Goal: Find specific page/section: Find specific page/section

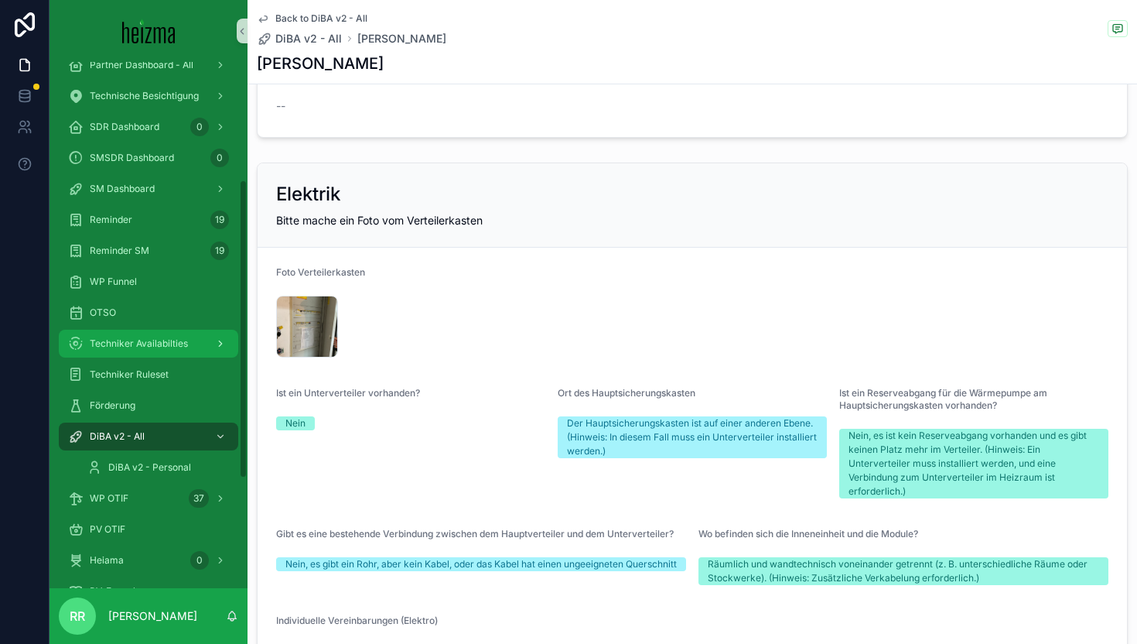
scroll to position [399, 0]
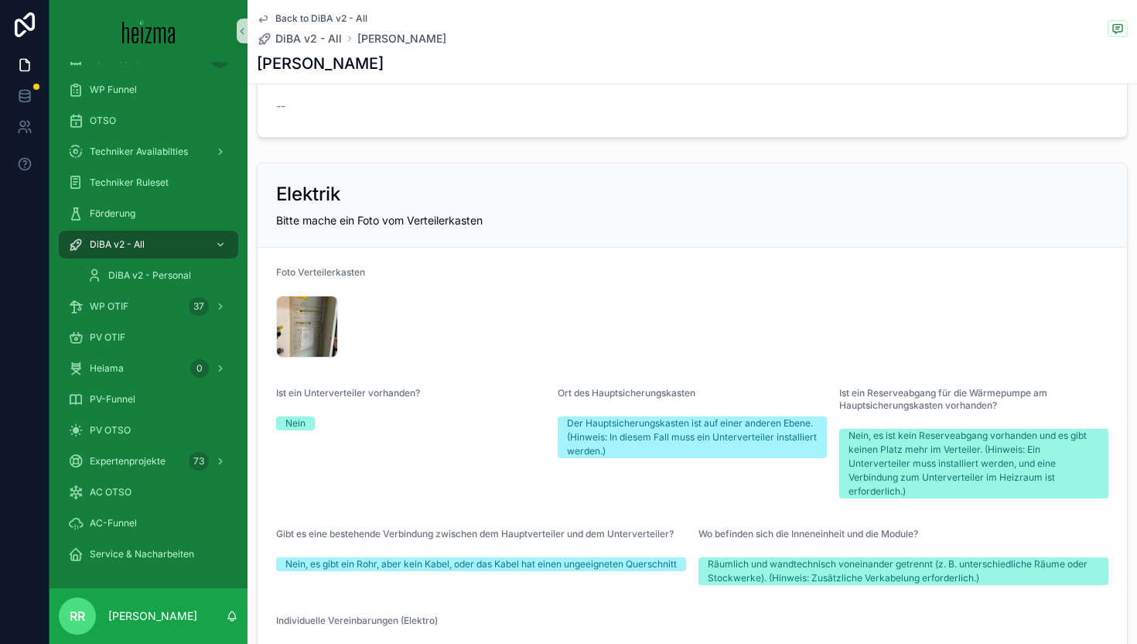
click at [125, 106] on div "OTSO" at bounding box center [149, 120] width 198 height 31
click at [135, 121] on div "OTSO" at bounding box center [148, 120] width 161 height 25
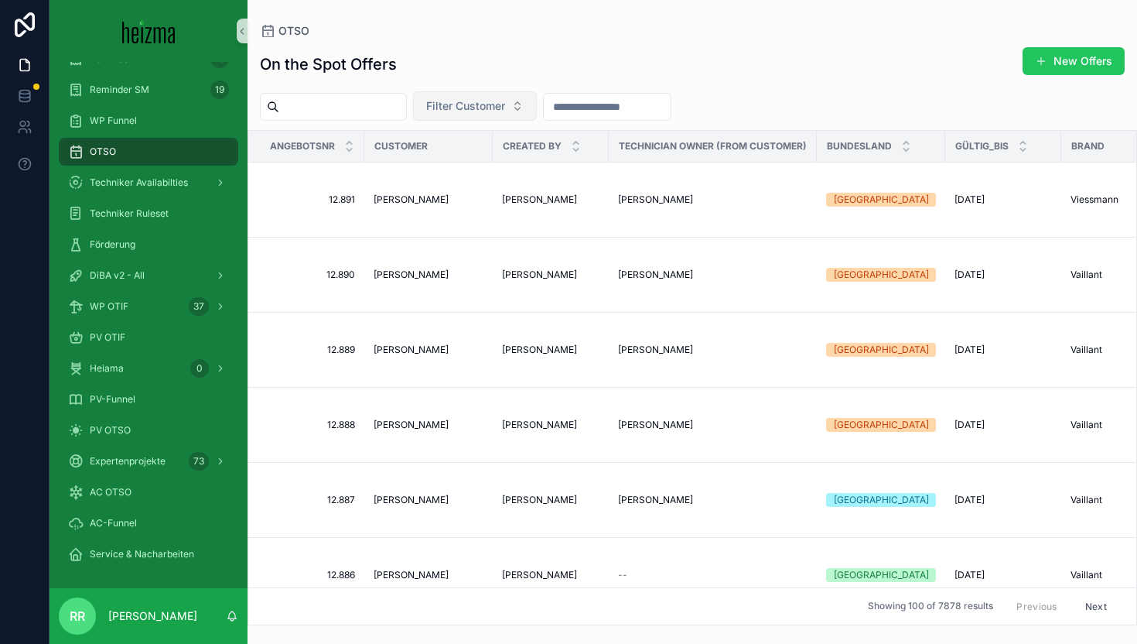
click at [480, 102] on span "Filter Customer" at bounding box center [465, 105] width 79 height 15
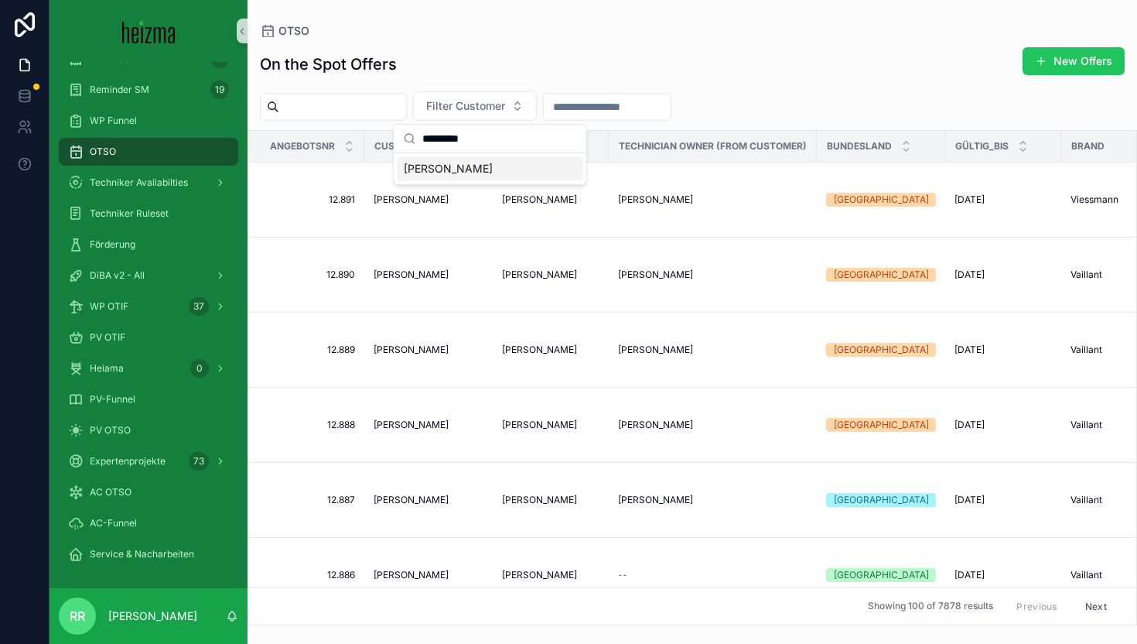
type input "*********"
click at [487, 167] on div "[PERSON_NAME]" at bounding box center [491, 168] width 186 height 25
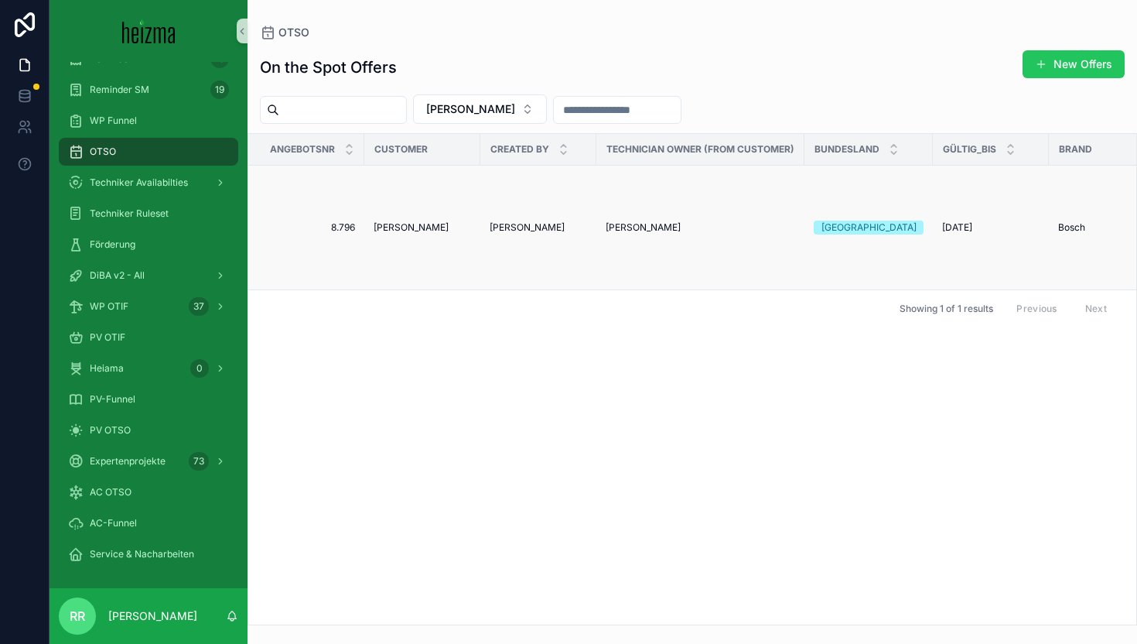
click at [423, 232] on span "[PERSON_NAME]" at bounding box center [411, 227] width 75 height 12
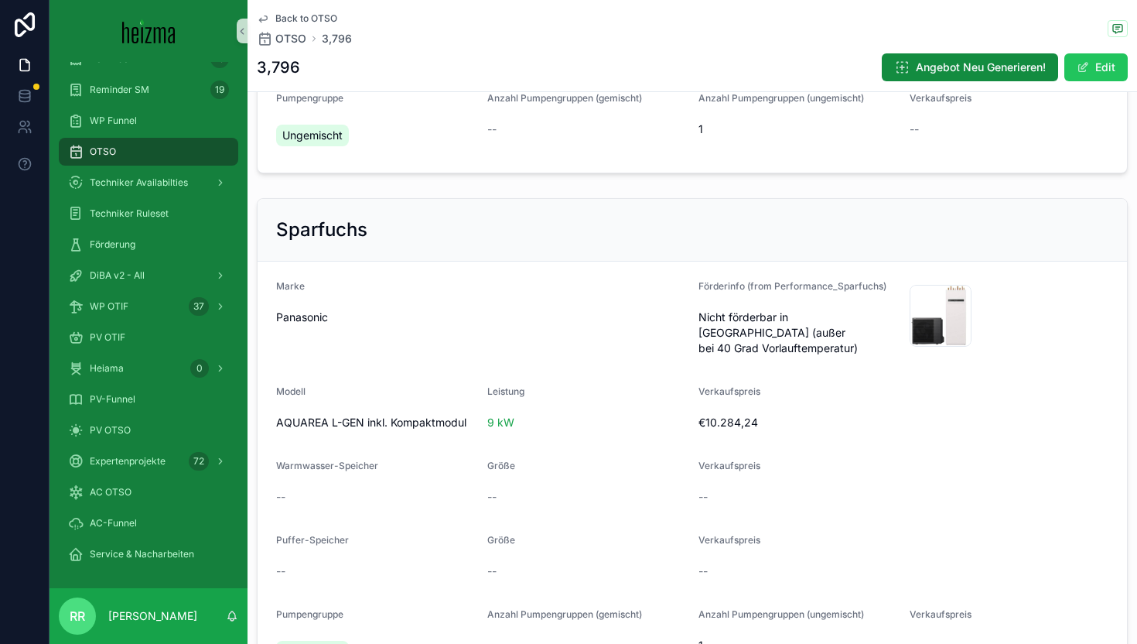
scroll to position [928, 0]
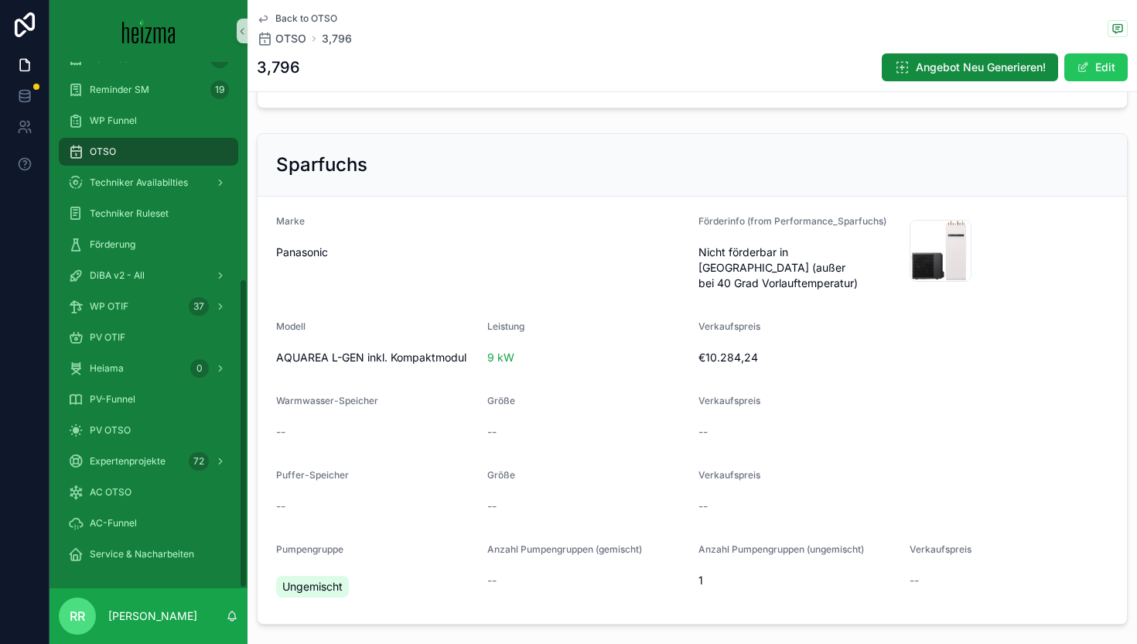
click at [125, 149] on div "OTSO" at bounding box center [148, 151] width 161 height 25
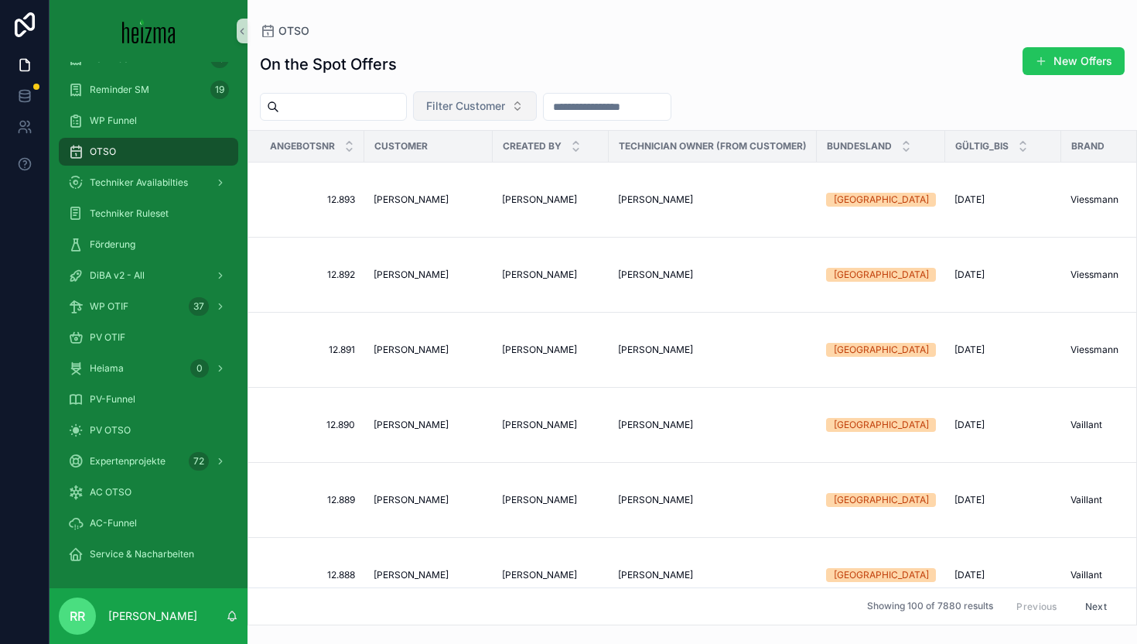
click at [505, 104] on span "Filter Customer" at bounding box center [465, 105] width 79 height 15
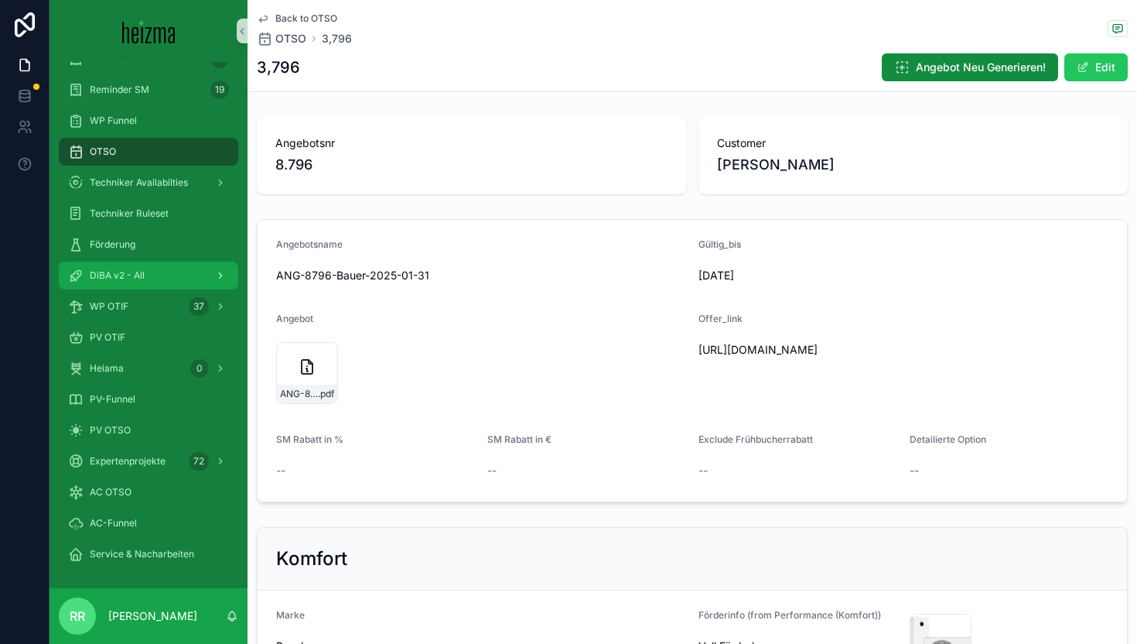
click at [152, 282] on div "DiBA v2 - All" at bounding box center [148, 275] width 161 height 25
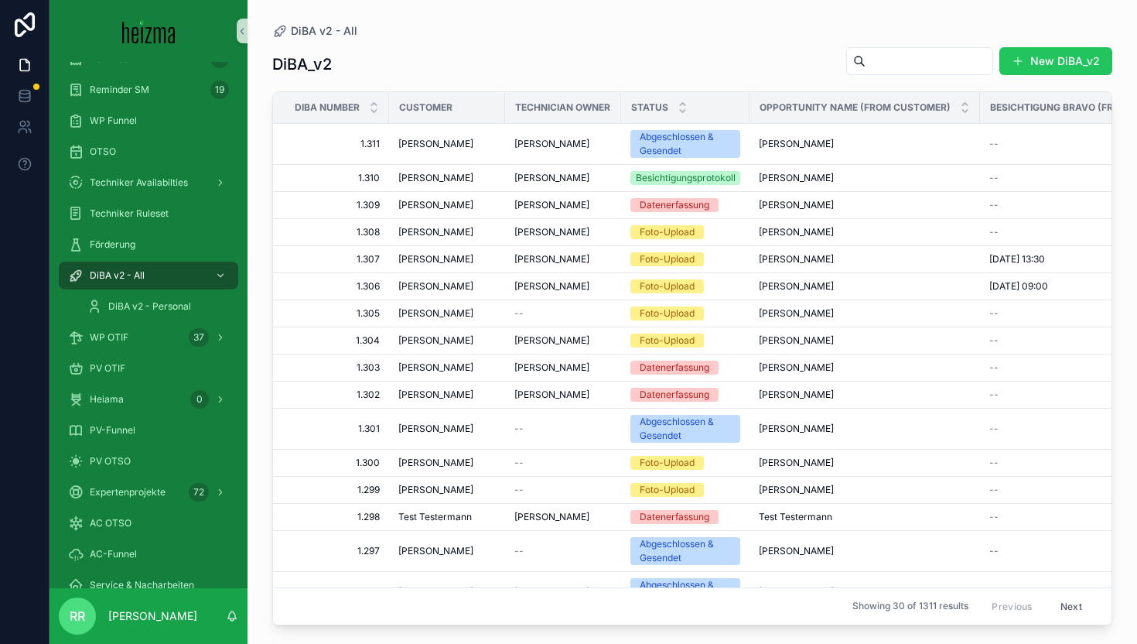
click at [876, 65] on input "scrollable content" at bounding box center [929, 61] width 127 height 22
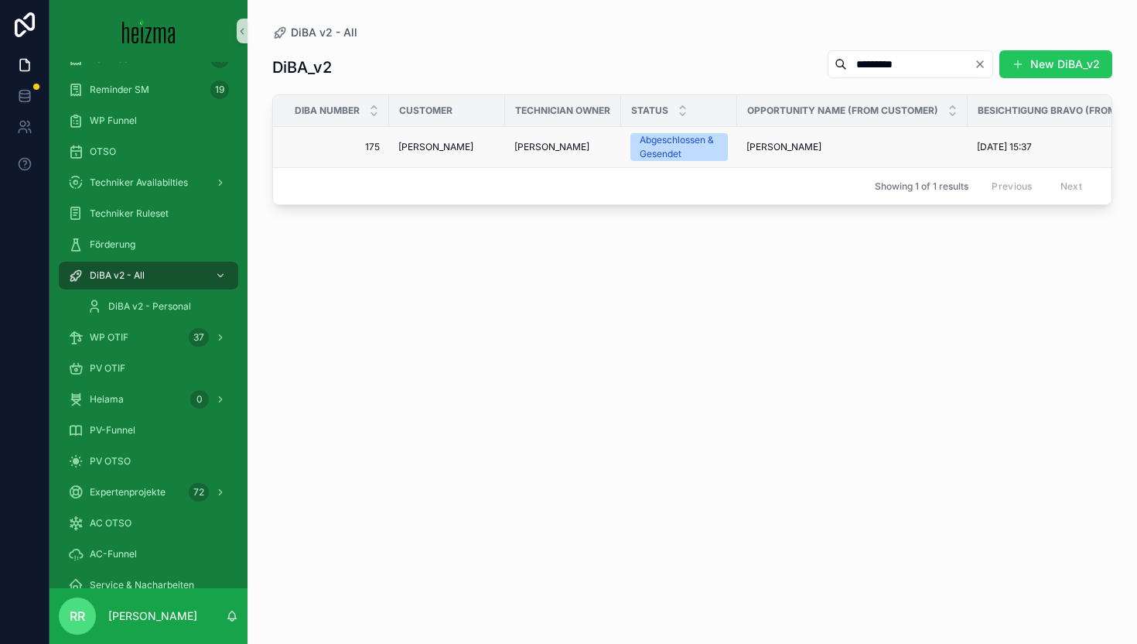
type input "*********"
click at [426, 131] on td "[PERSON_NAME]" at bounding box center [447, 147] width 116 height 41
click at [426, 141] on span "[PERSON_NAME]" at bounding box center [435, 147] width 75 height 12
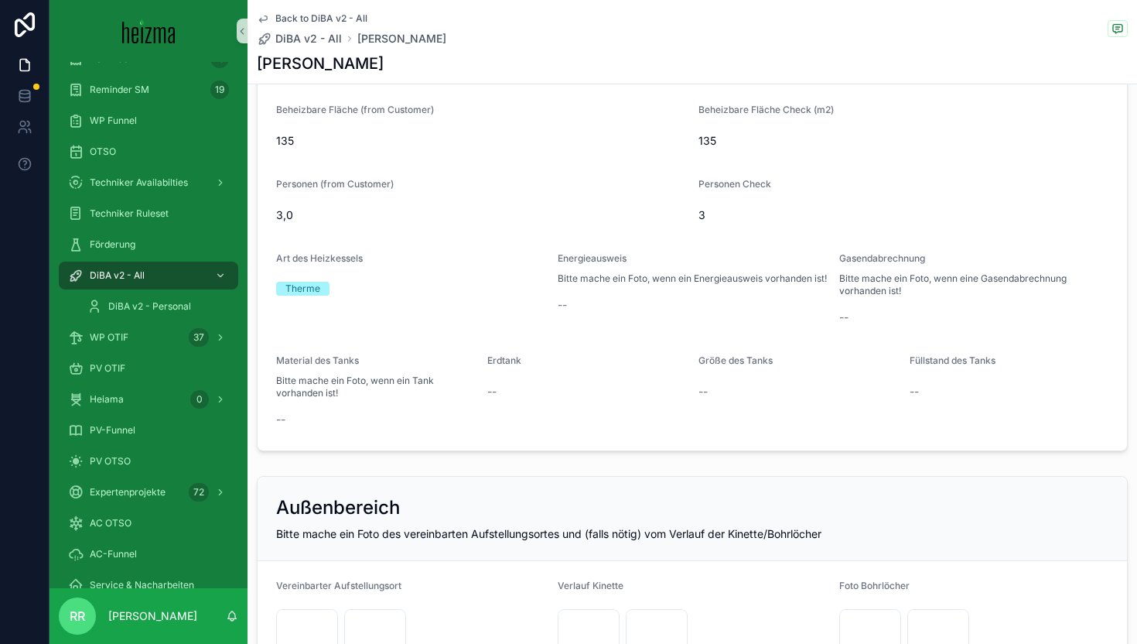
scroll to position [1613, 0]
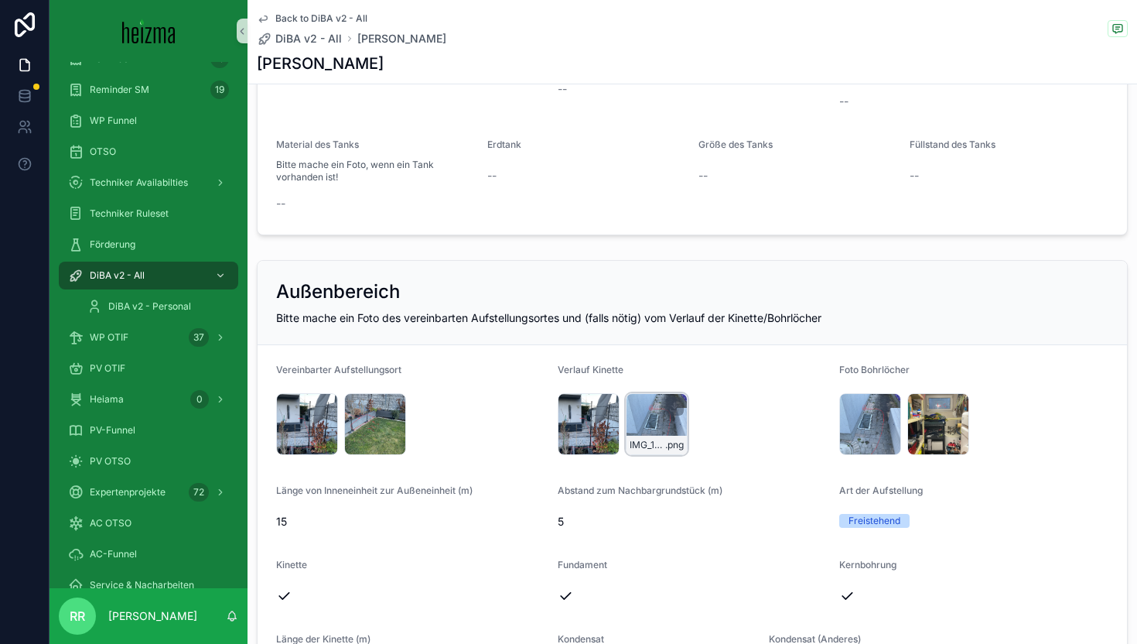
click at [657, 432] on div "IMG_1106 .png" at bounding box center [657, 424] width 62 height 62
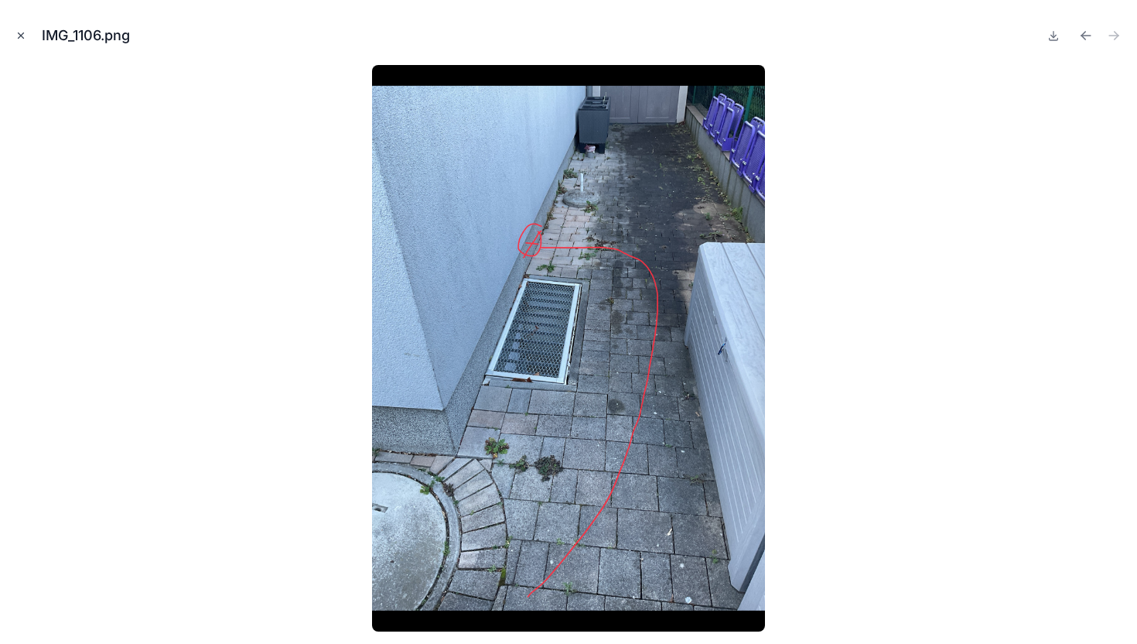
click at [21, 34] on icon "Close modal" at bounding box center [21, 35] width 5 height 5
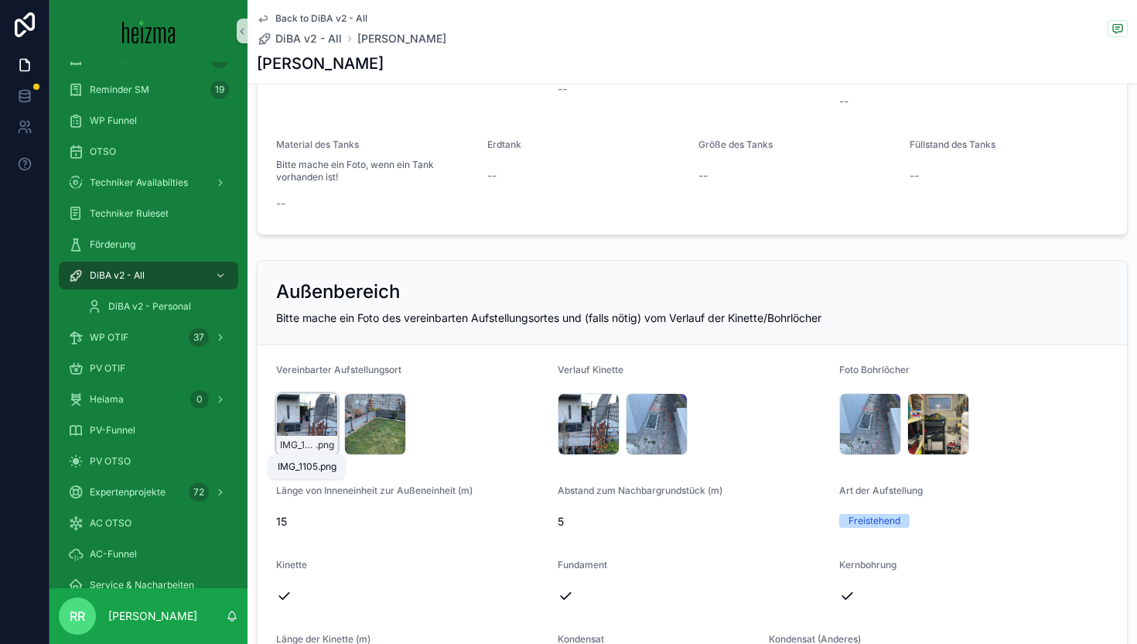
click at [316, 446] on span ".png" at bounding box center [325, 445] width 19 height 12
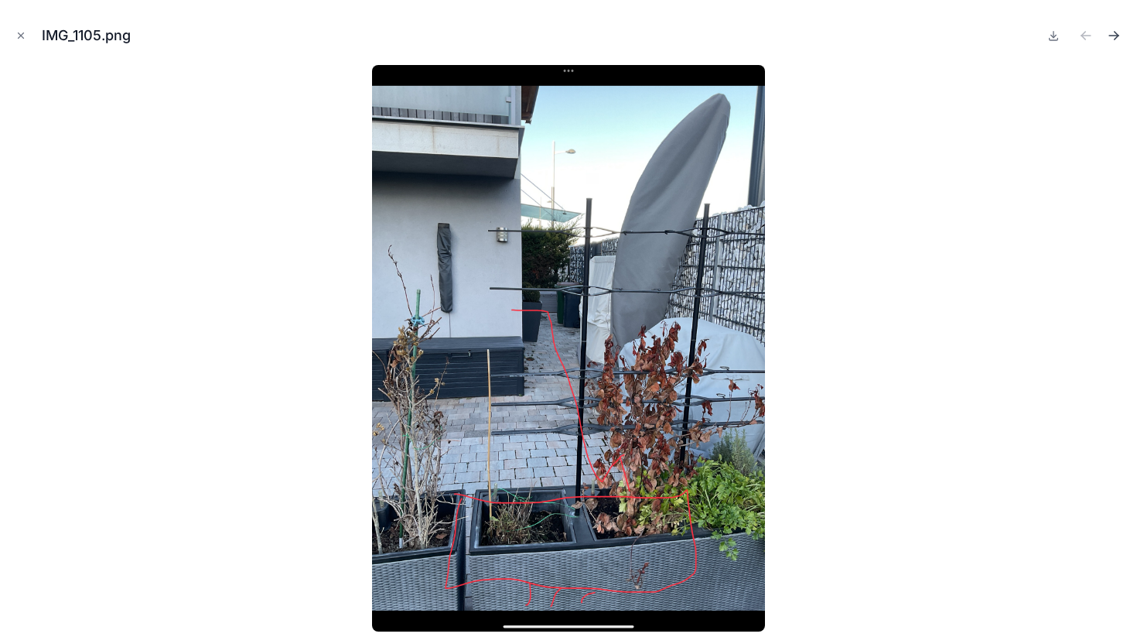
click at [1111, 39] on icon "Next file" at bounding box center [1113, 35] width 15 height 15
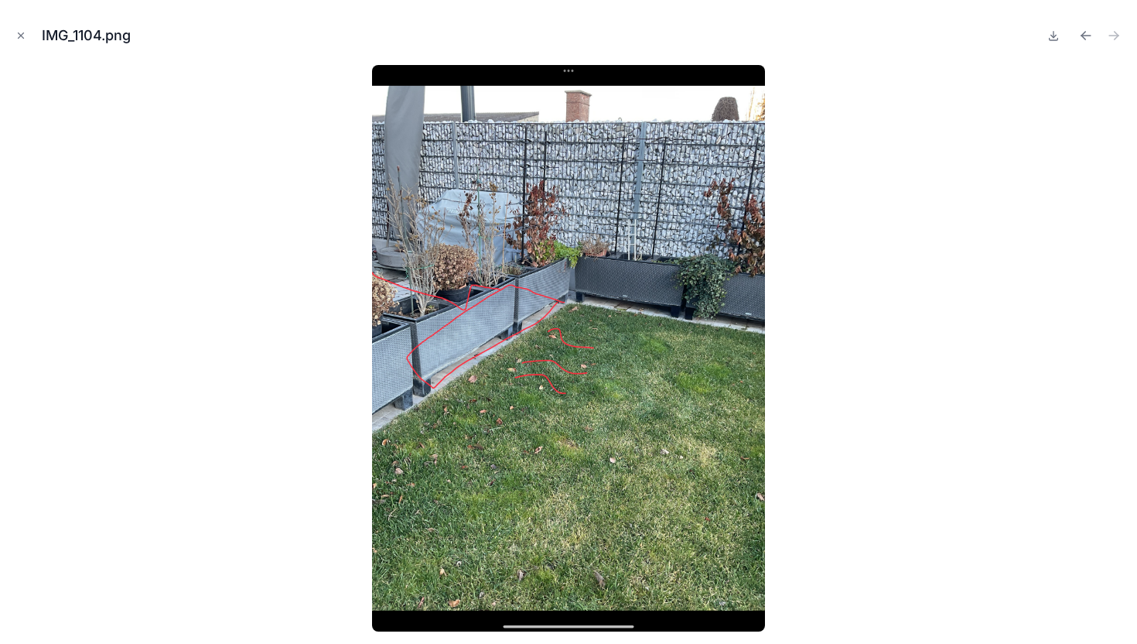
click at [15, 26] on div "IMG_1104.png" at bounding box center [568, 35] width 1112 height 46
click at [17, 37] on icon "Close modal" at bounding box center [20, 35] width 11 height 11
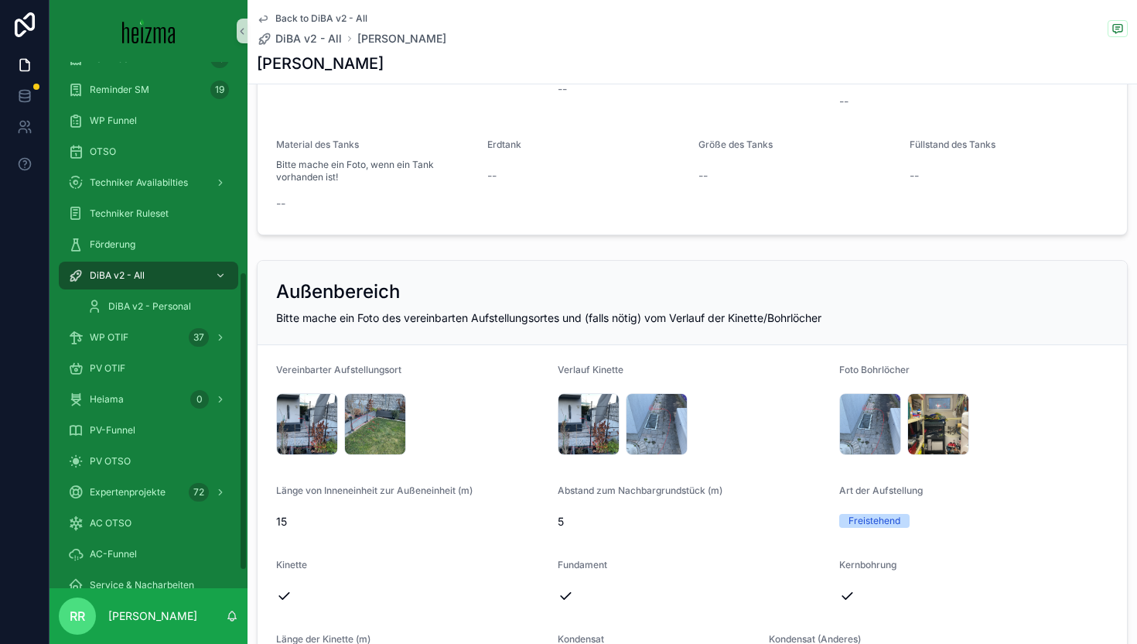
scroll to position [1743, 0]
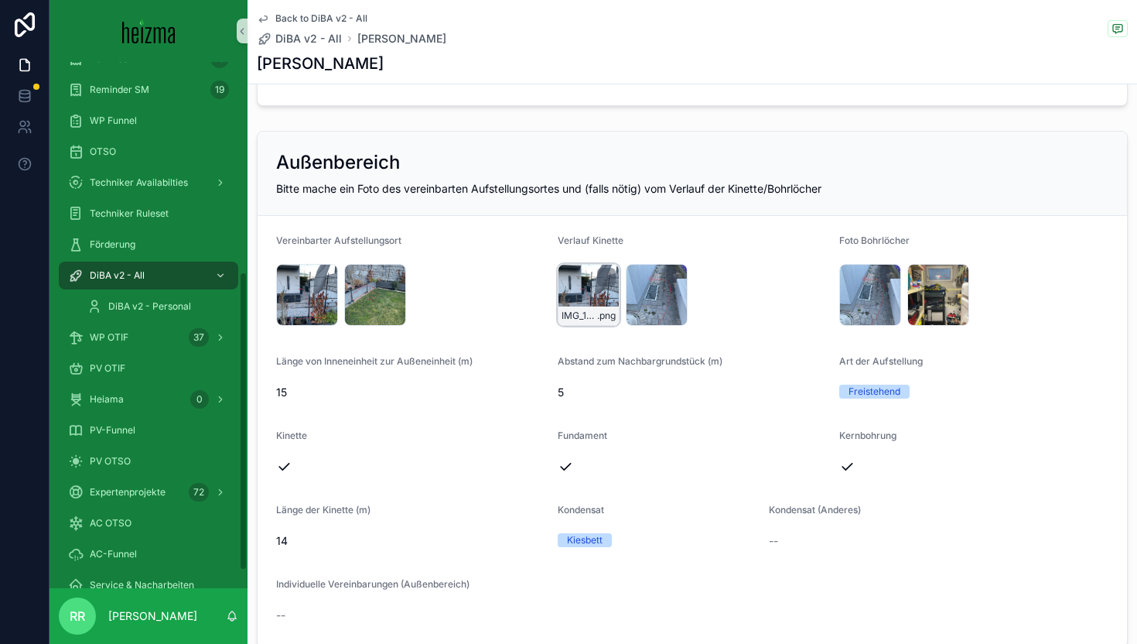
click at [580, 292] on div "IMG_1105 .png" at bounding box center [589, 295] width 62 height 62
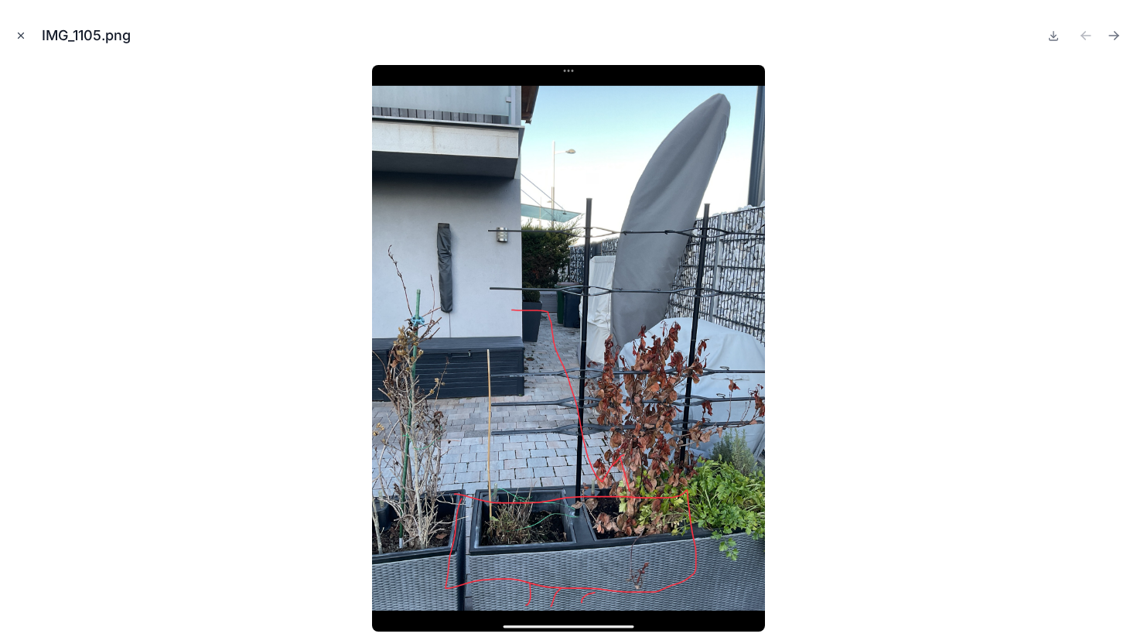
click at [27, 31] on button "Close modal" at bounding box center [20, 35] width 17 height 17
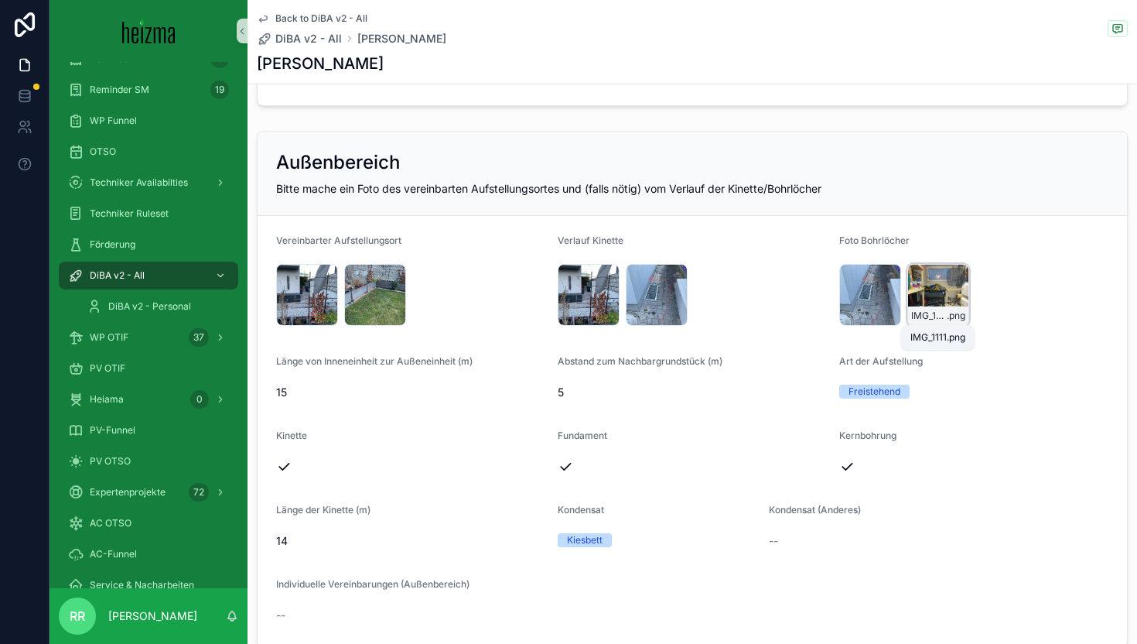
click at [920, 311] on span "IMG_1111" at bounding box center [929, 315] width 36 height 12
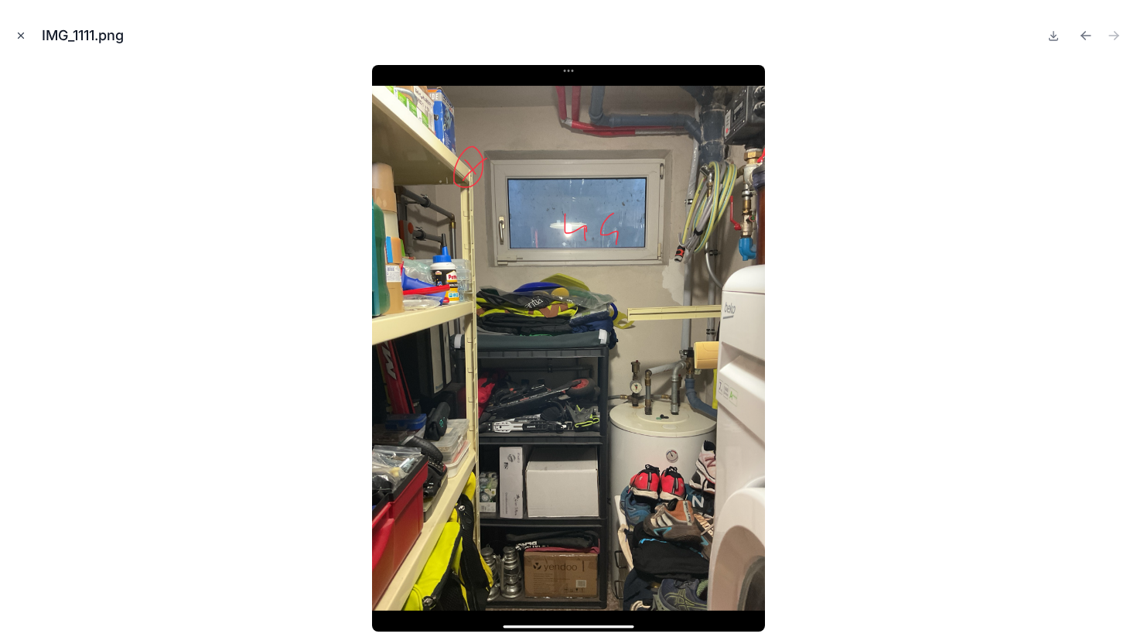
click at [24, 37] on icon "Close modal" at bounding box center [20, 35] width 11 height 11
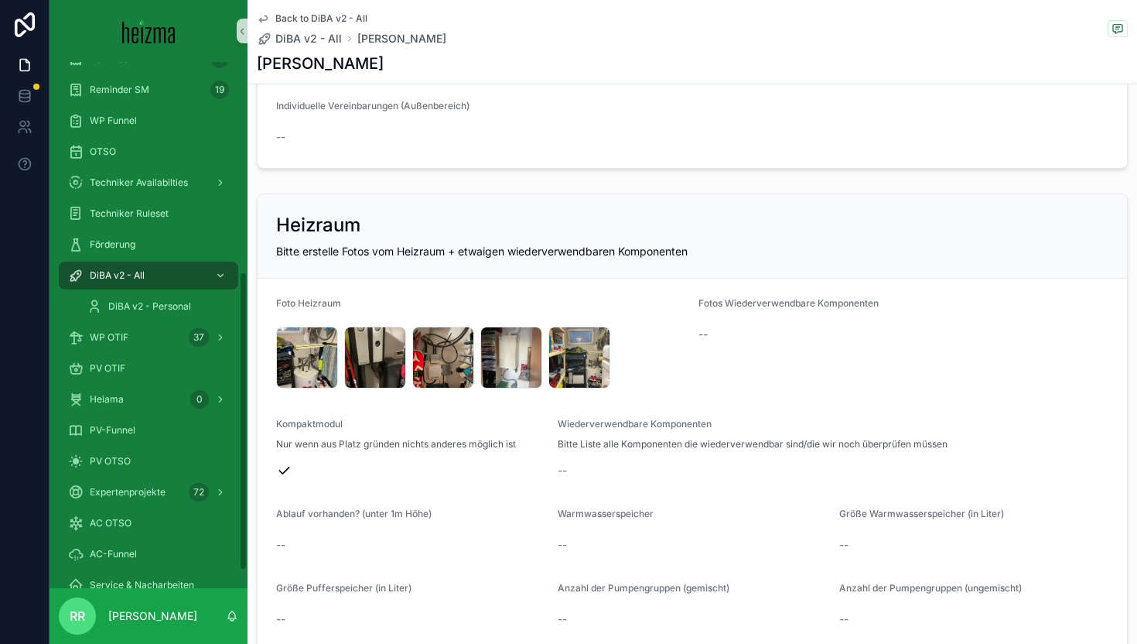
scroll to position [2334, 0]
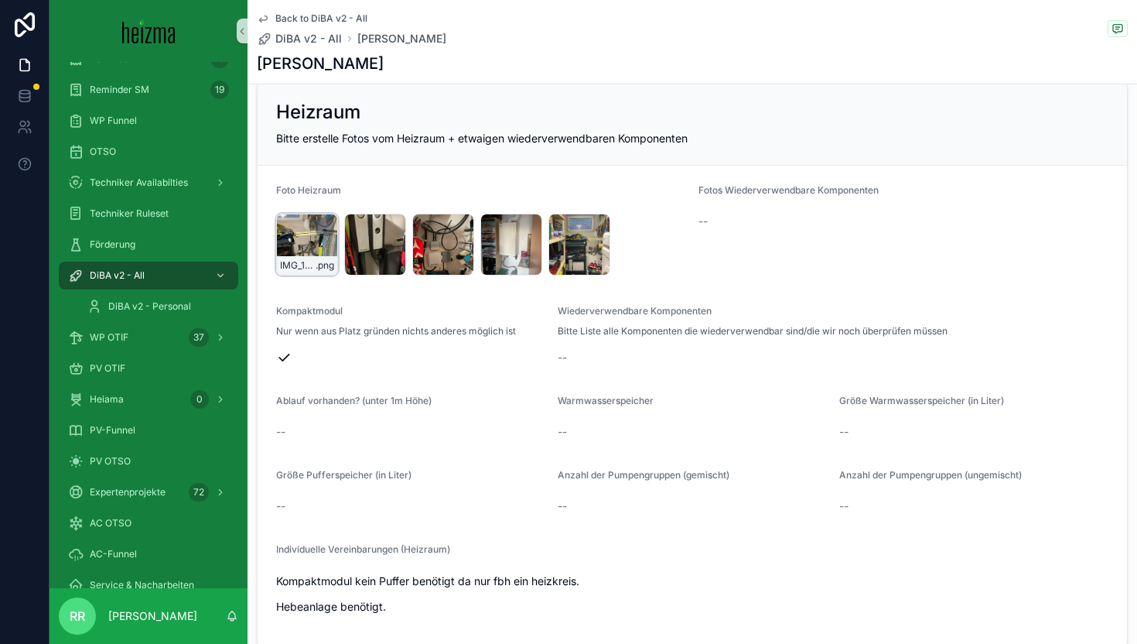
click at [316, 252] on div "IMG_1107 .png" at bounding box center [307, 244] width 62 height 62
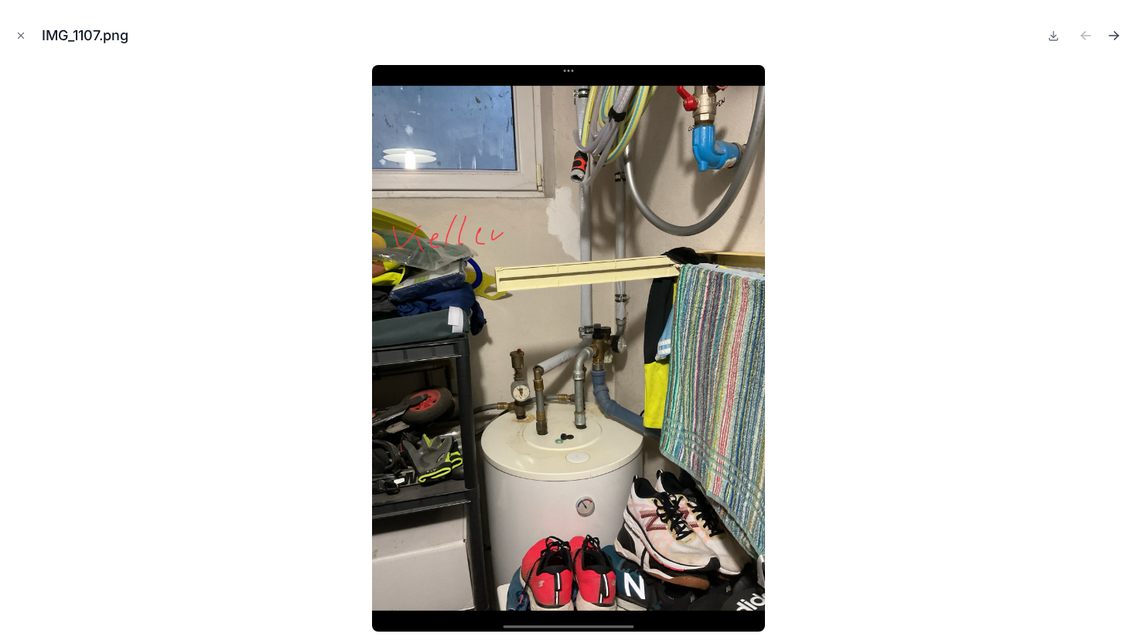
click at [1115, 36] on icon "Next file" at bounding box center [1113, 36] width 9 height 0
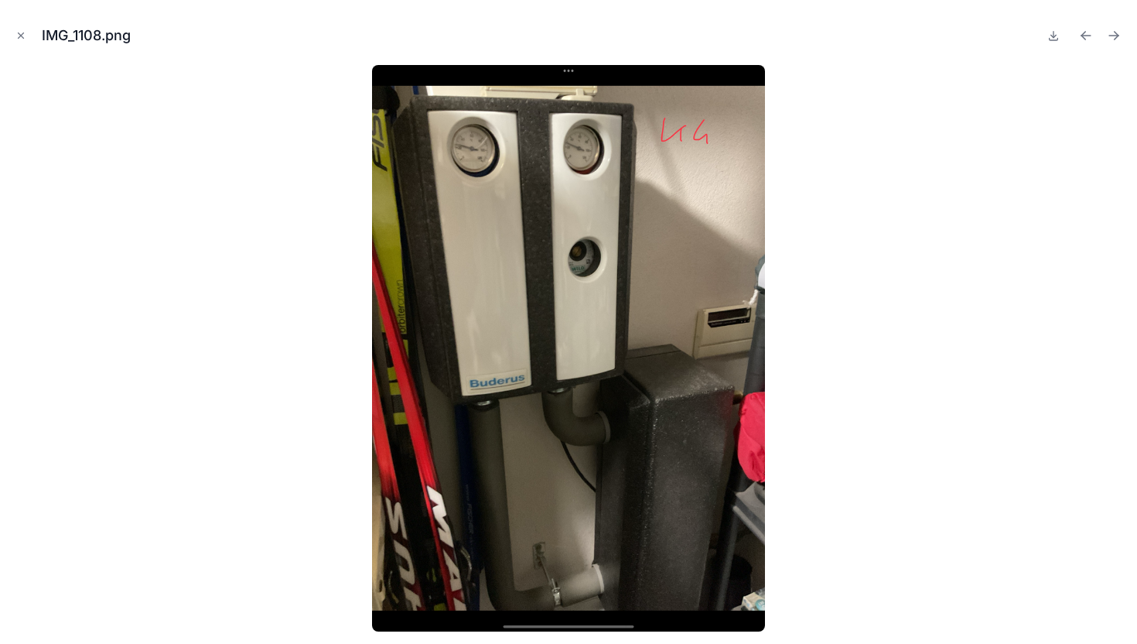
click at [1115, 36] on icon "Next file" at bounding box center [1113, 36] width 9 height 0
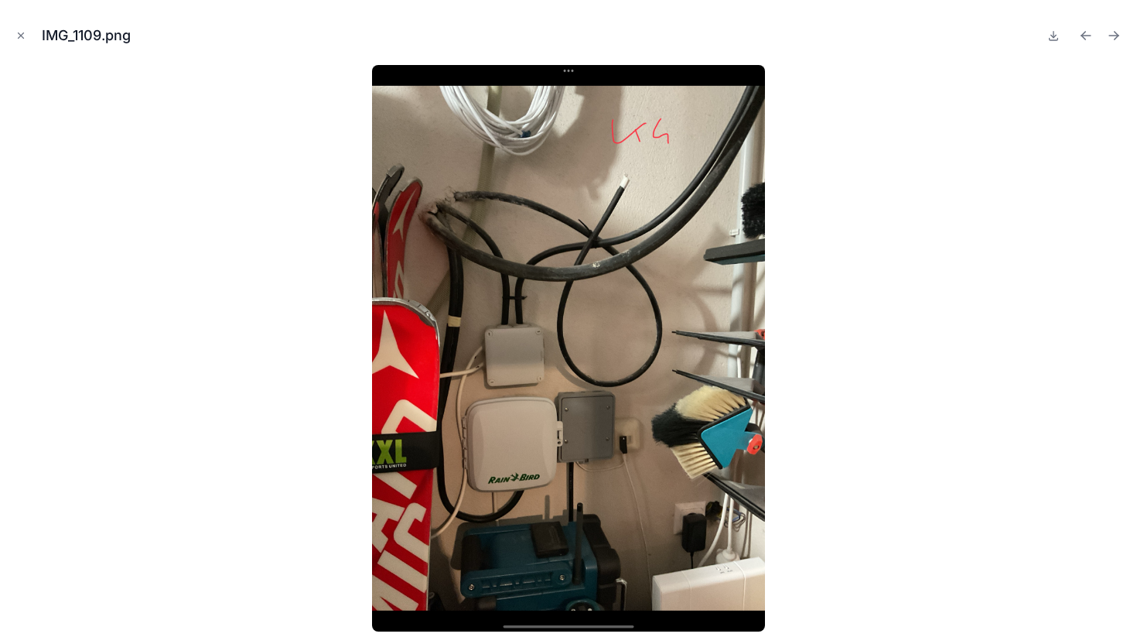
click at [1115, 36] on icon "Next file" at bounding box center [1113, 36] width 9 height 0
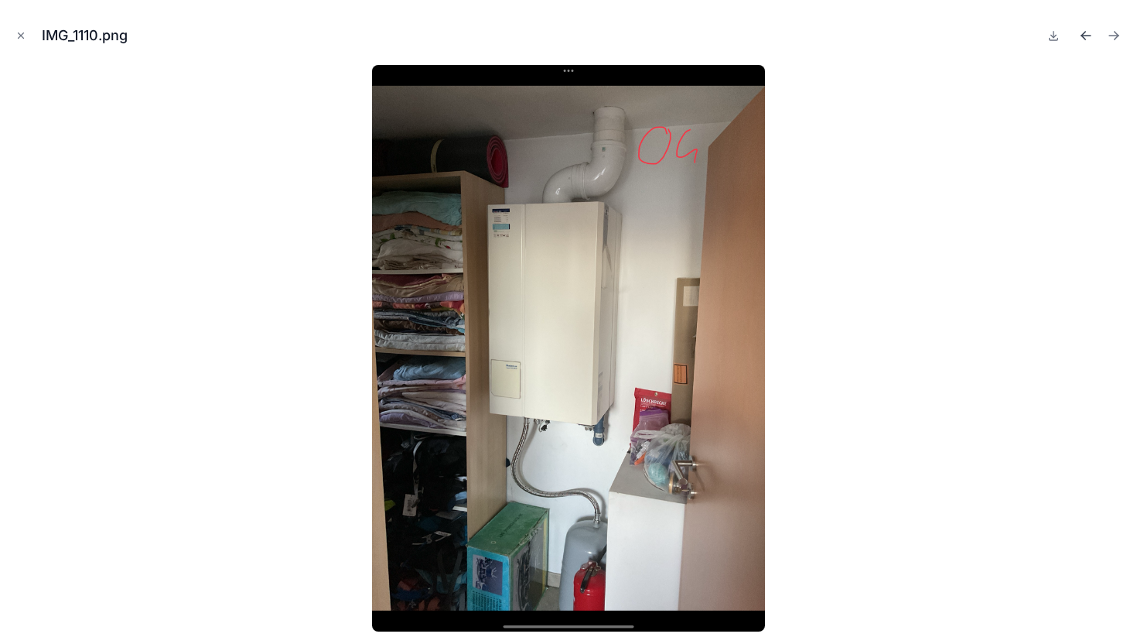
click at [1088, 36] on icon "Previous file" at bounding box center [1085, 36] width 9 height 0
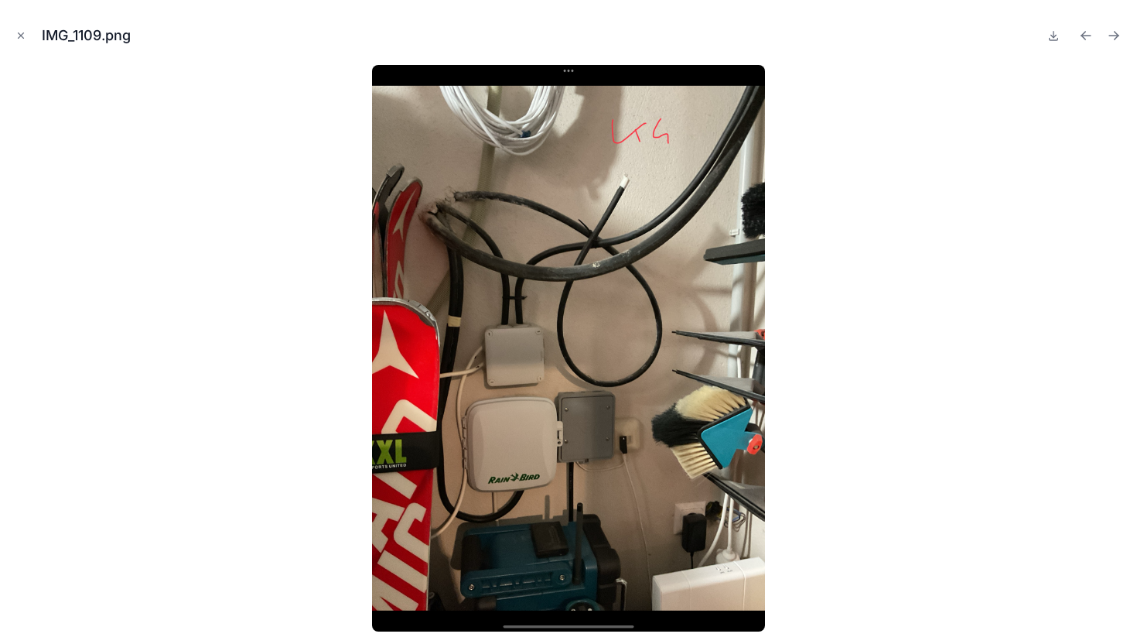
click at [1088, 36] on icon "Previous file" at bounding box center [1085, 36] width 9 height 0
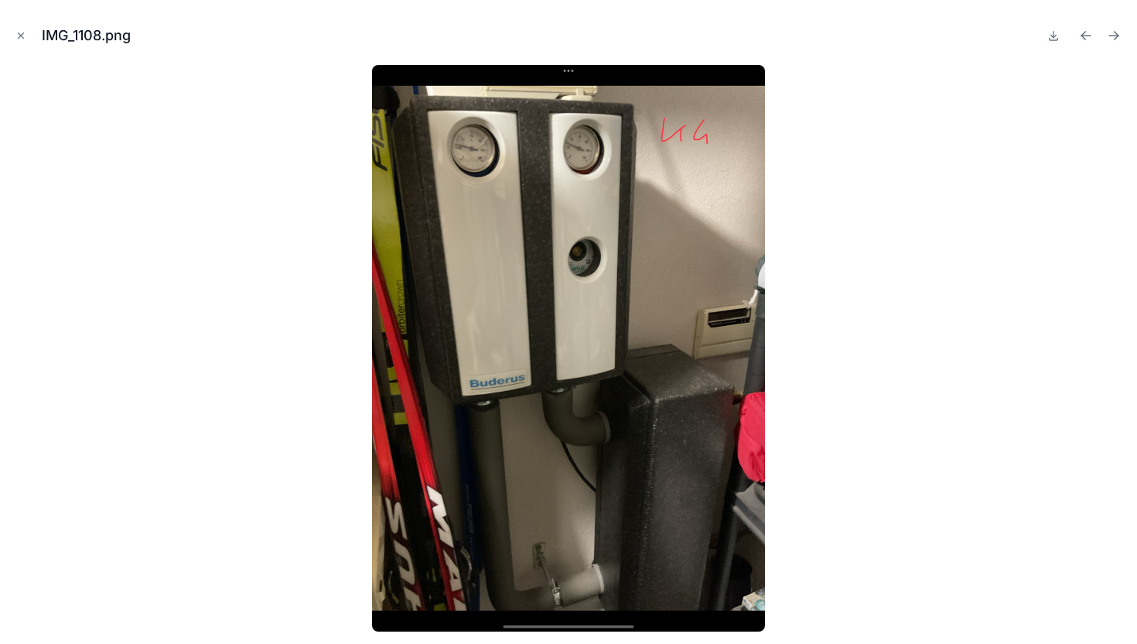
click at [1088, 36] on icon "Previous file" at bounding box center [1085, 36] width 9 height 0
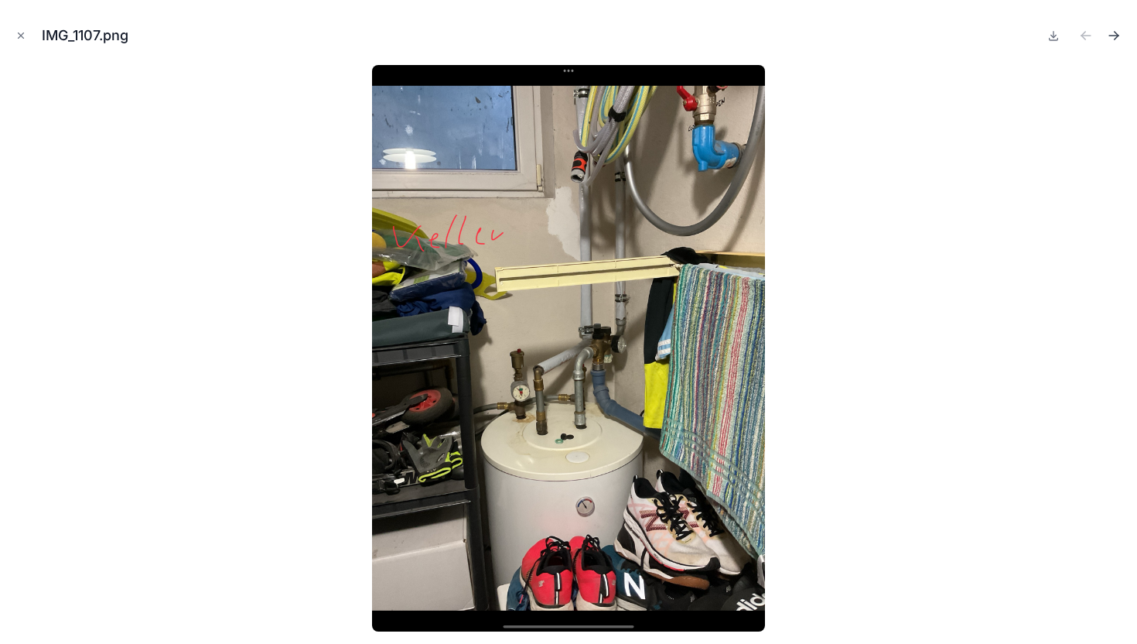
click at [1106, 36] on icon "Next file" at bounding box center [1113, 35] width 15 height 15
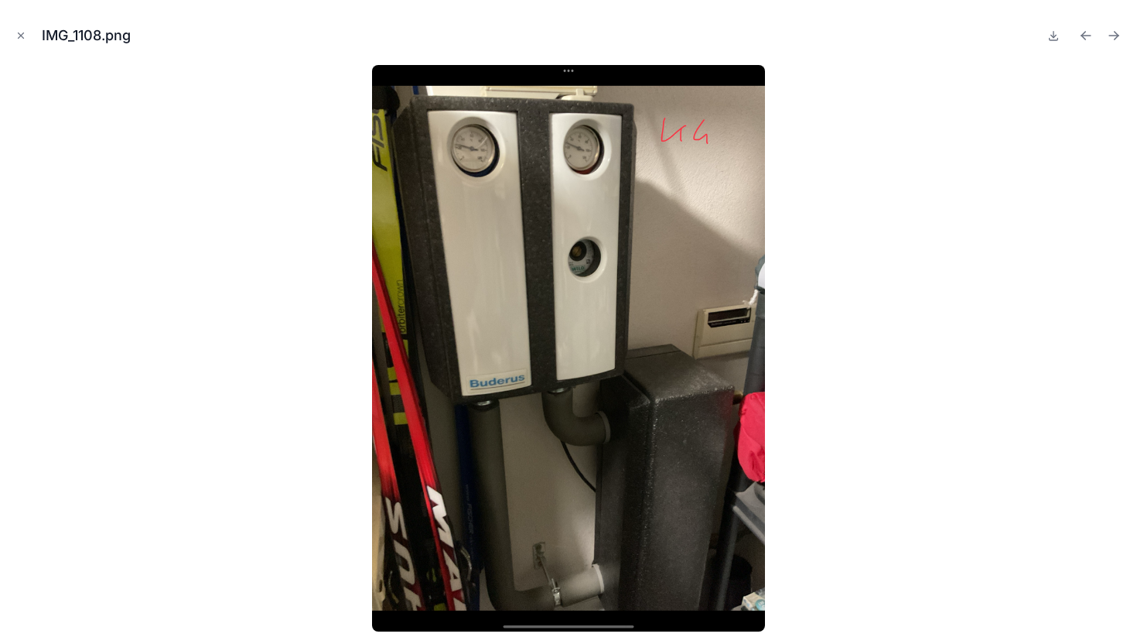
click at [1106, 36] on icon "Next file" at bounding box center [1113, 35] width 15 height 15
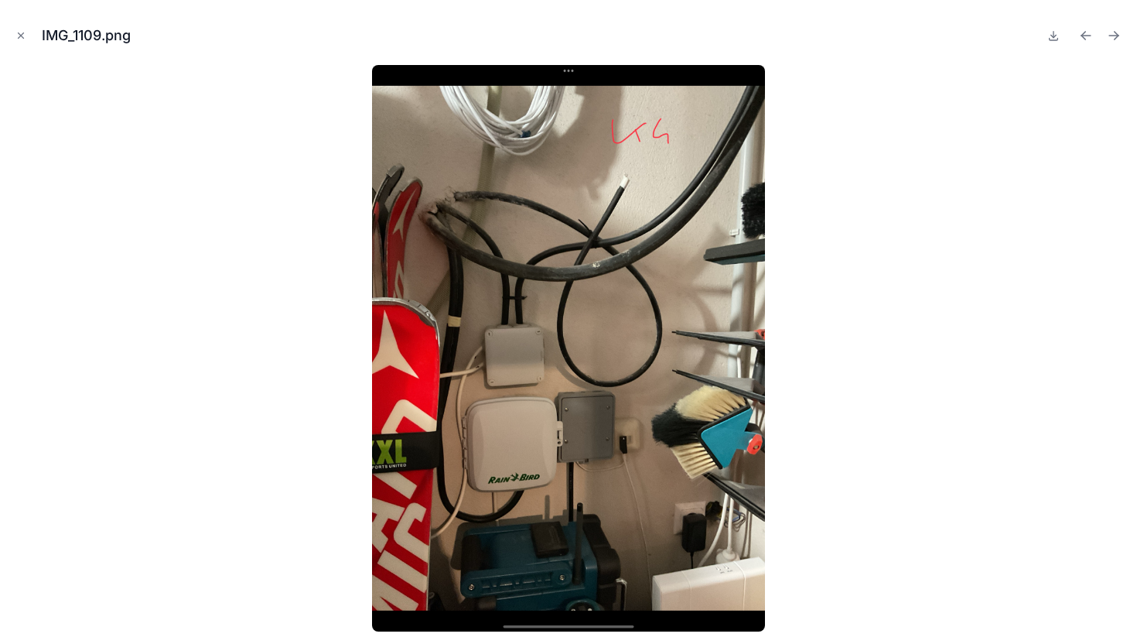
click at [1106, 36] on icon "Next file" at bounding box center [1113, 35] width 15 height 15
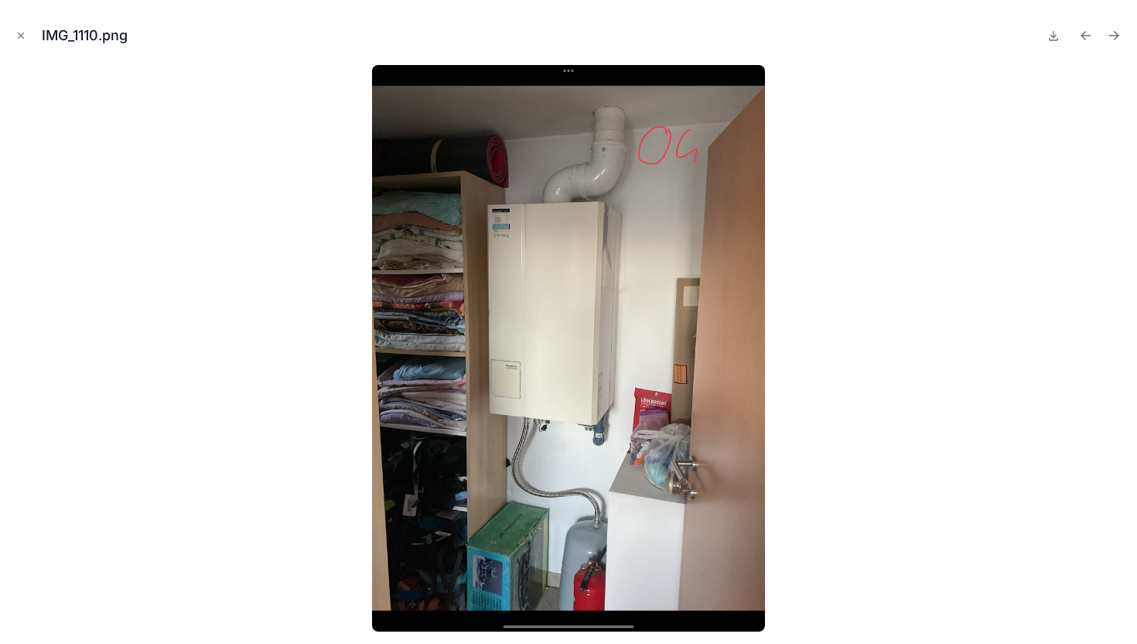
click at [1106, 36] on icon "Next file" at bounding box center [1113, 35] width 15 height 15
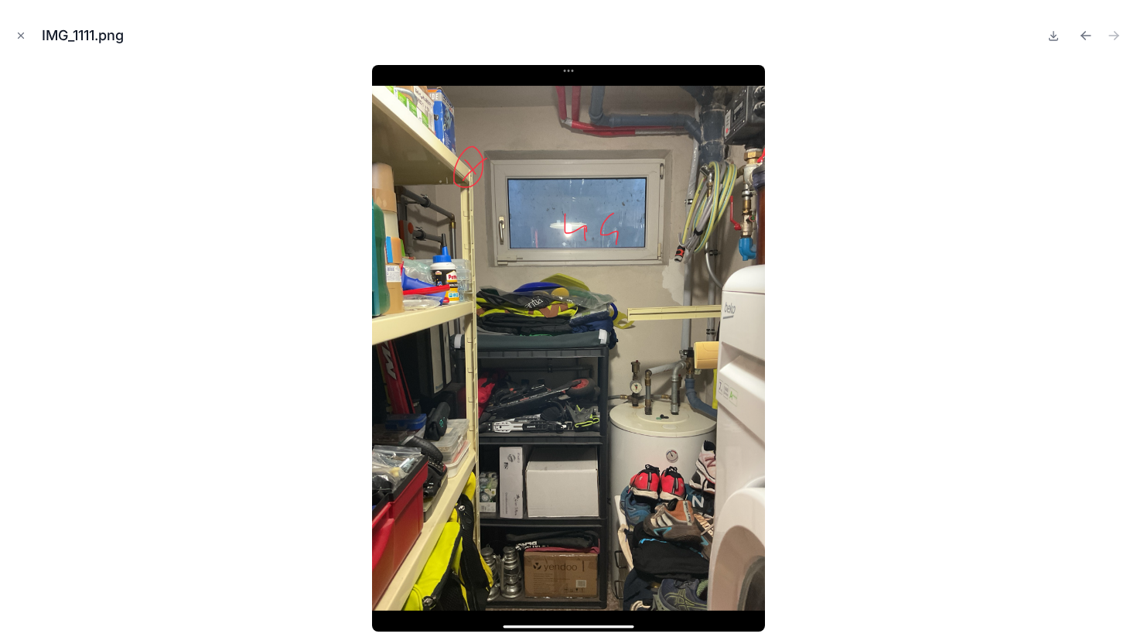
click at [1101, 36] on div at bounding box center [1084, 36] width 80 height 22
click at [1095, 36] on button "Previous file" at bounding box center [1086, 36] width 22 height 22
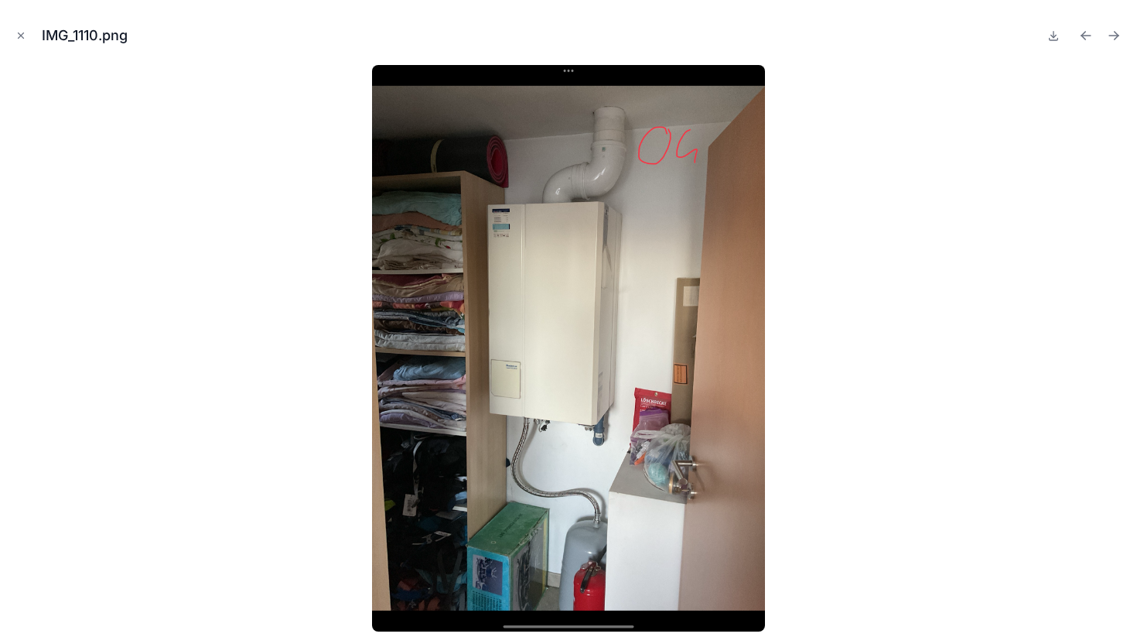
click at [1095, 36] on button "Previous file" at bounding box center [1086, 36] width 22 height 22
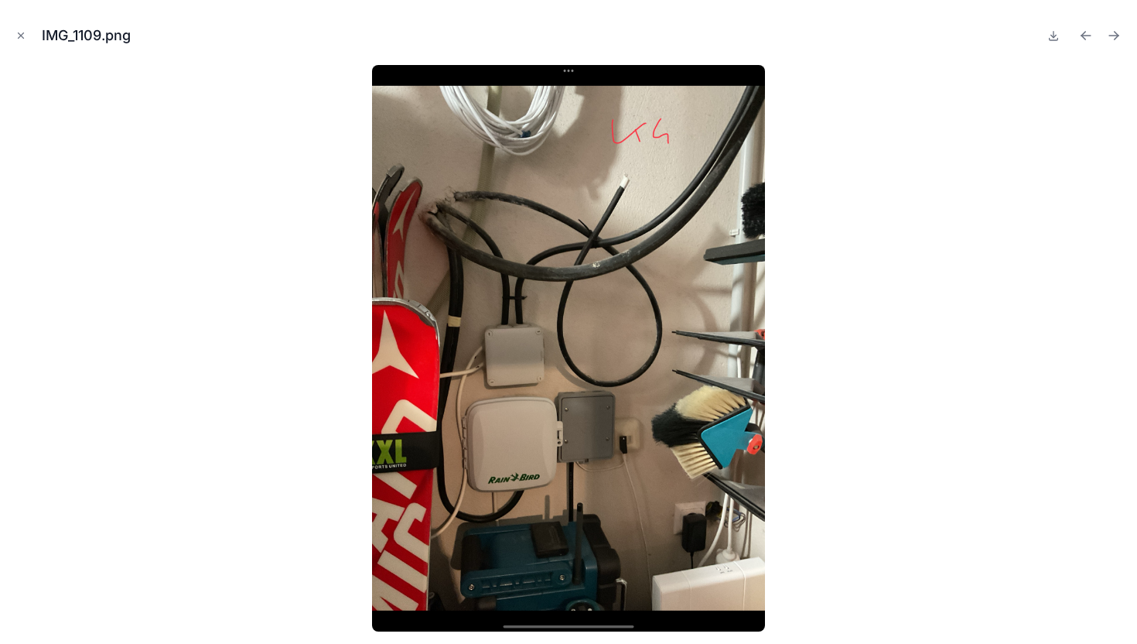
click at [1095, 36] on button "Previous file" at bounding box center [1086, 36] width 22 height 22
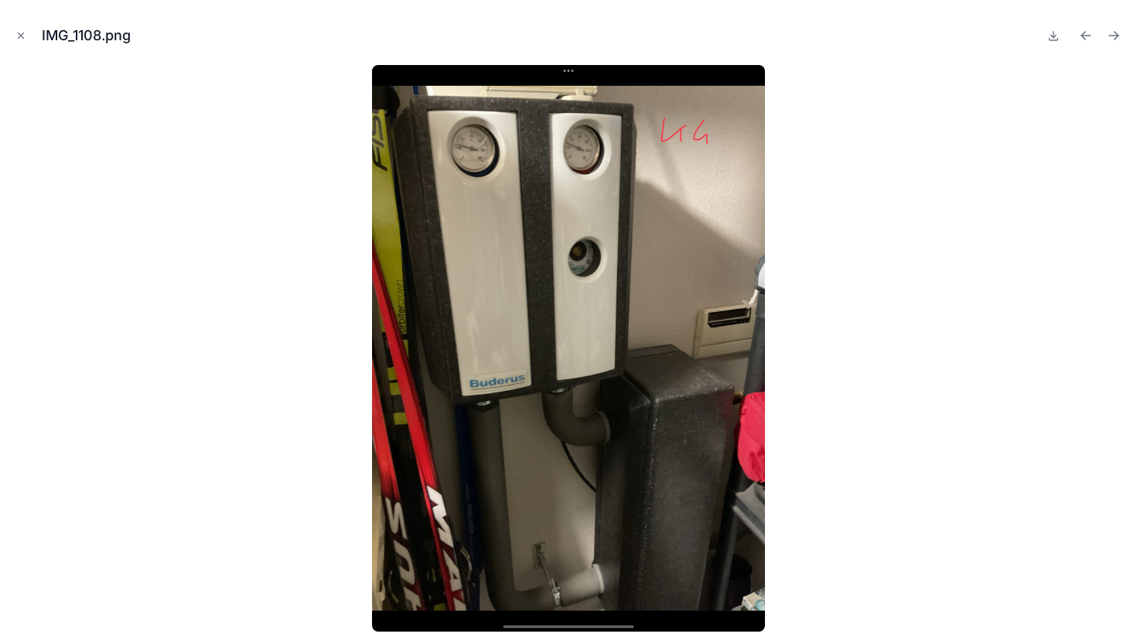
click at [29, 37] on div "IMG_1108.png" at bounding box center [568, 35] width 1112 height 46
click at [21, 36] on icon "Close modal" at bounding box center [20, 35] width 11 height 11
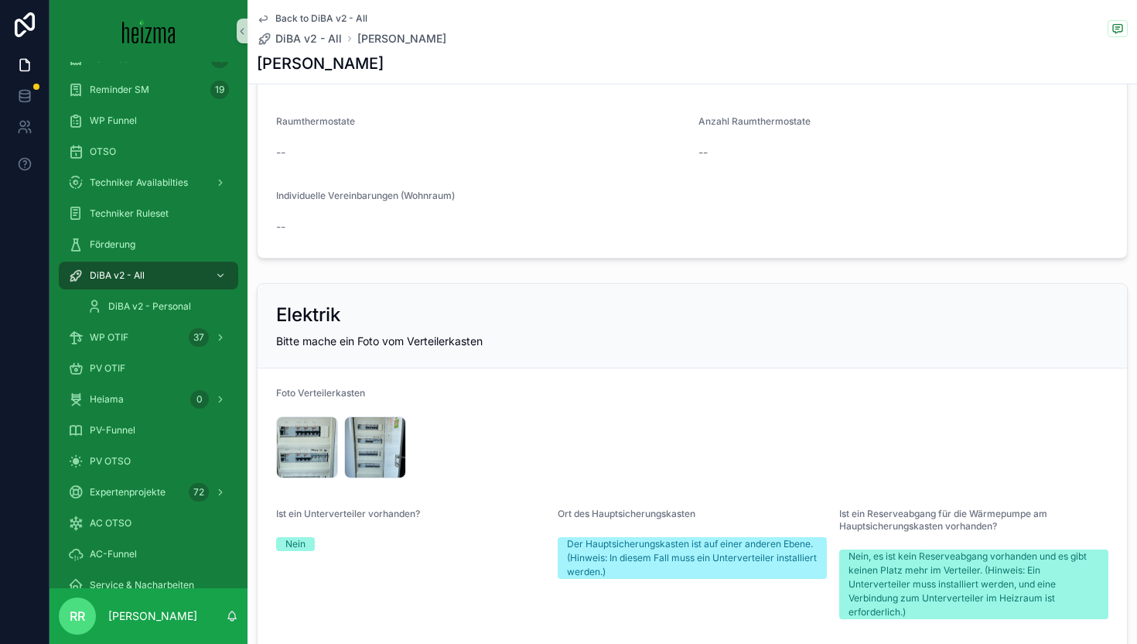
scroll to position [3304, 0]
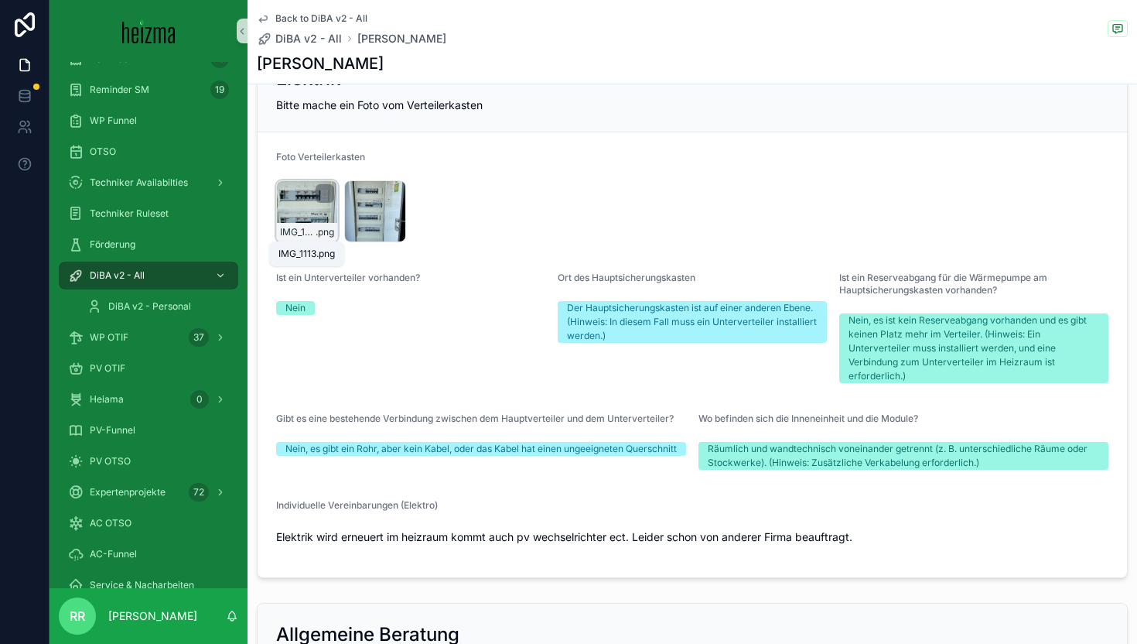
click at [306, 226] on span "IMG_1113" at bounding box center [298, 232] width 36 height 12
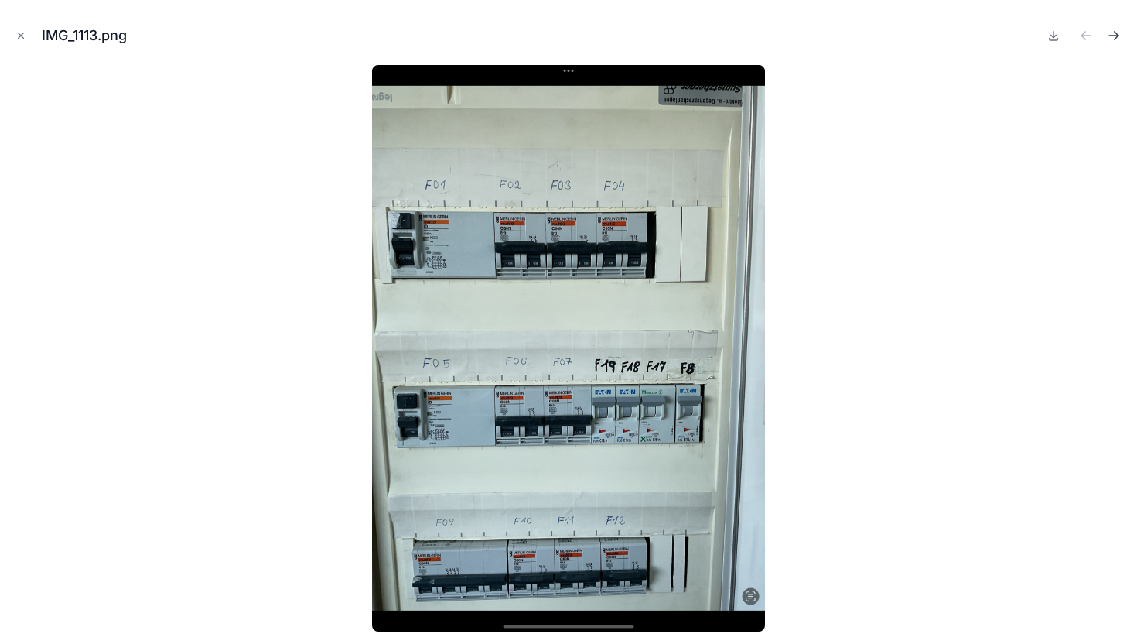
click at [1117, 39] on icon "Next file" at bounding box center [1113, 35] width 15 height 15
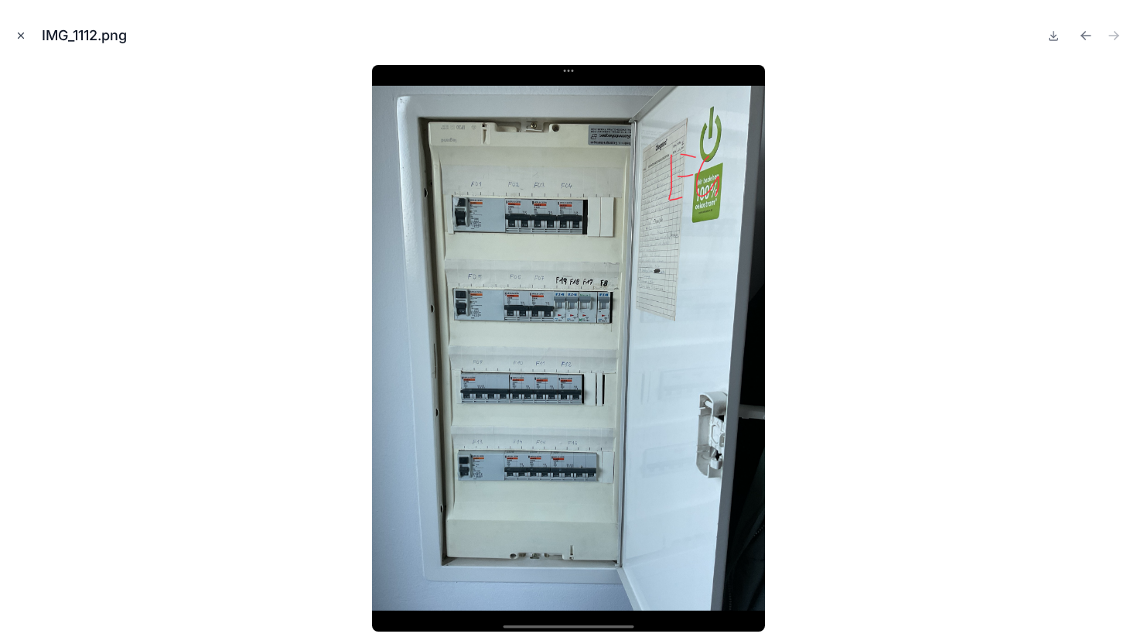
click at [15, 33] on icon "Close modal" at bounding box center [20, 35] width 11 height 11
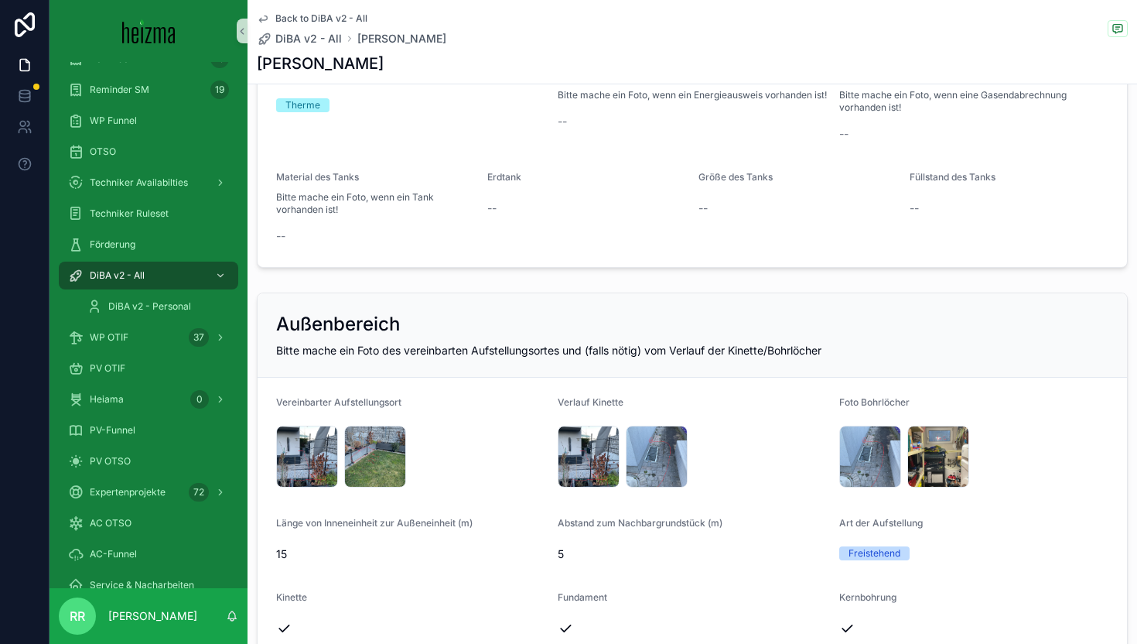
scroll to position [1582, 0]
click at [321, 476] on span ".png" at bounding box center [325, 476] width 19 height 12
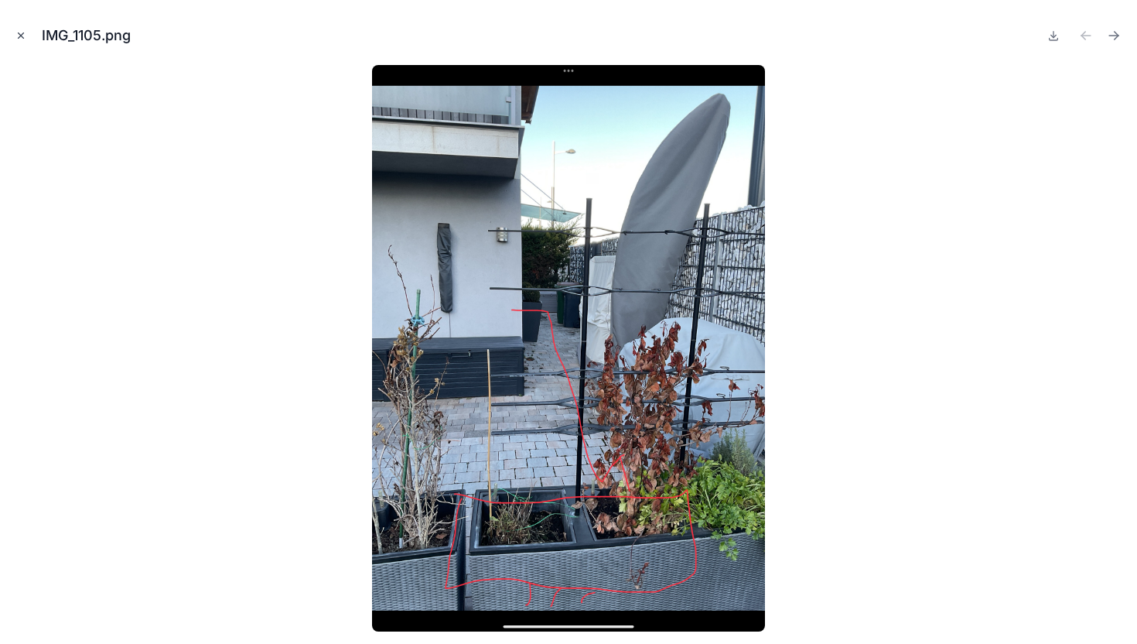
click at [22, 40] on icon "Close modal" at bounding box center [20, 35] width 11 height 11
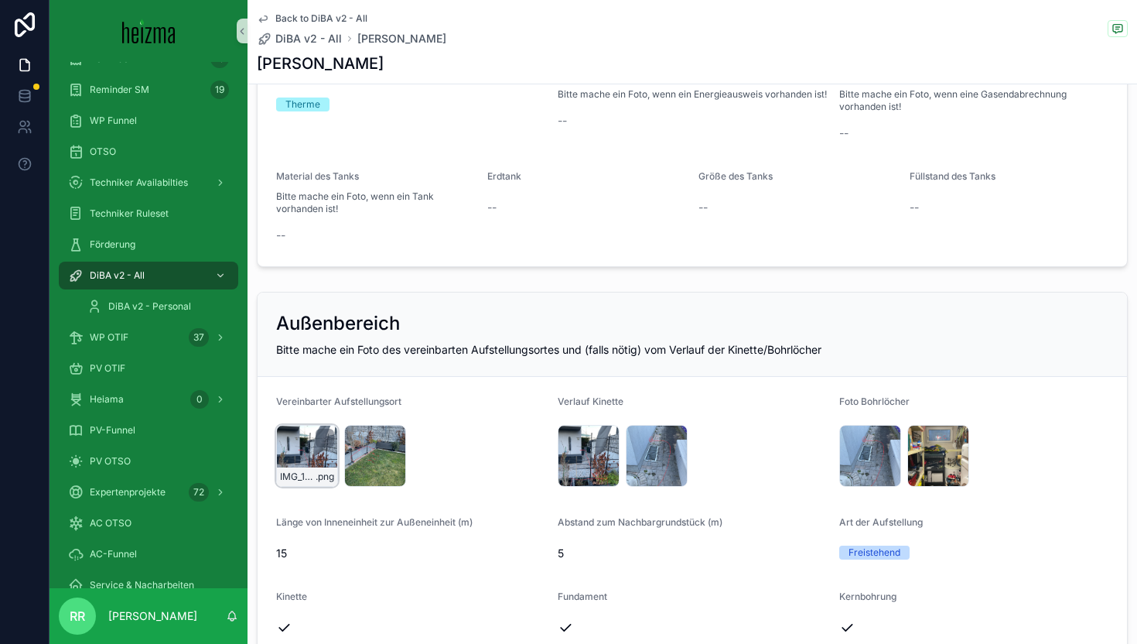
click at [317, 463] on div "IMG_1105 .png" at bounding box center [307, 456] width 62 height 62
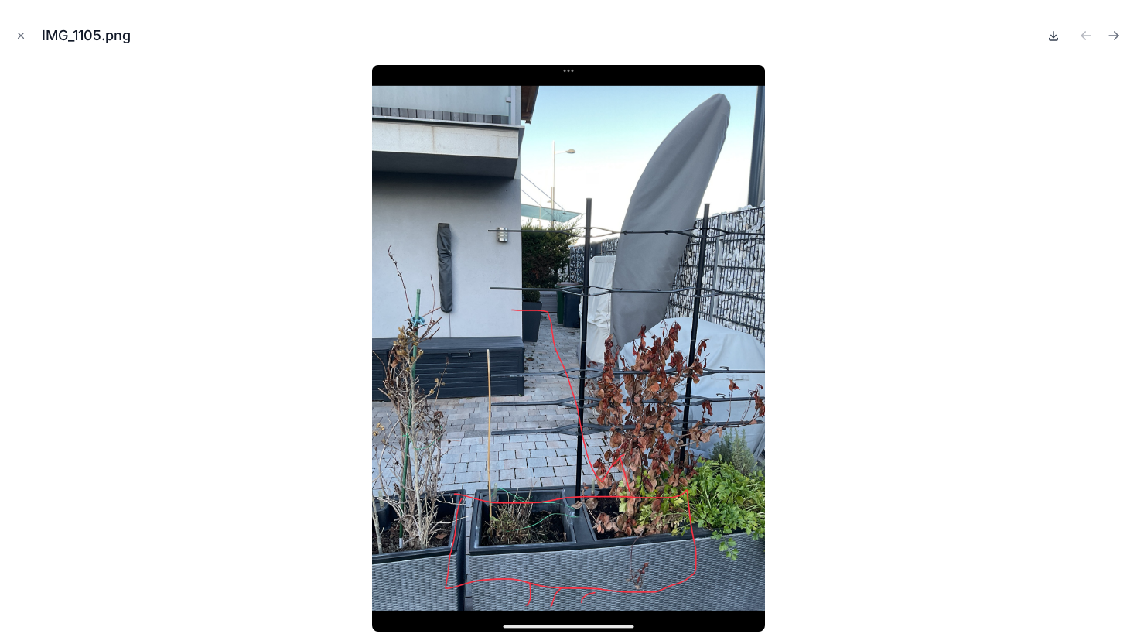
click at [1050, 39] on icon at bounding box center [1053, 35] width 12 height 12
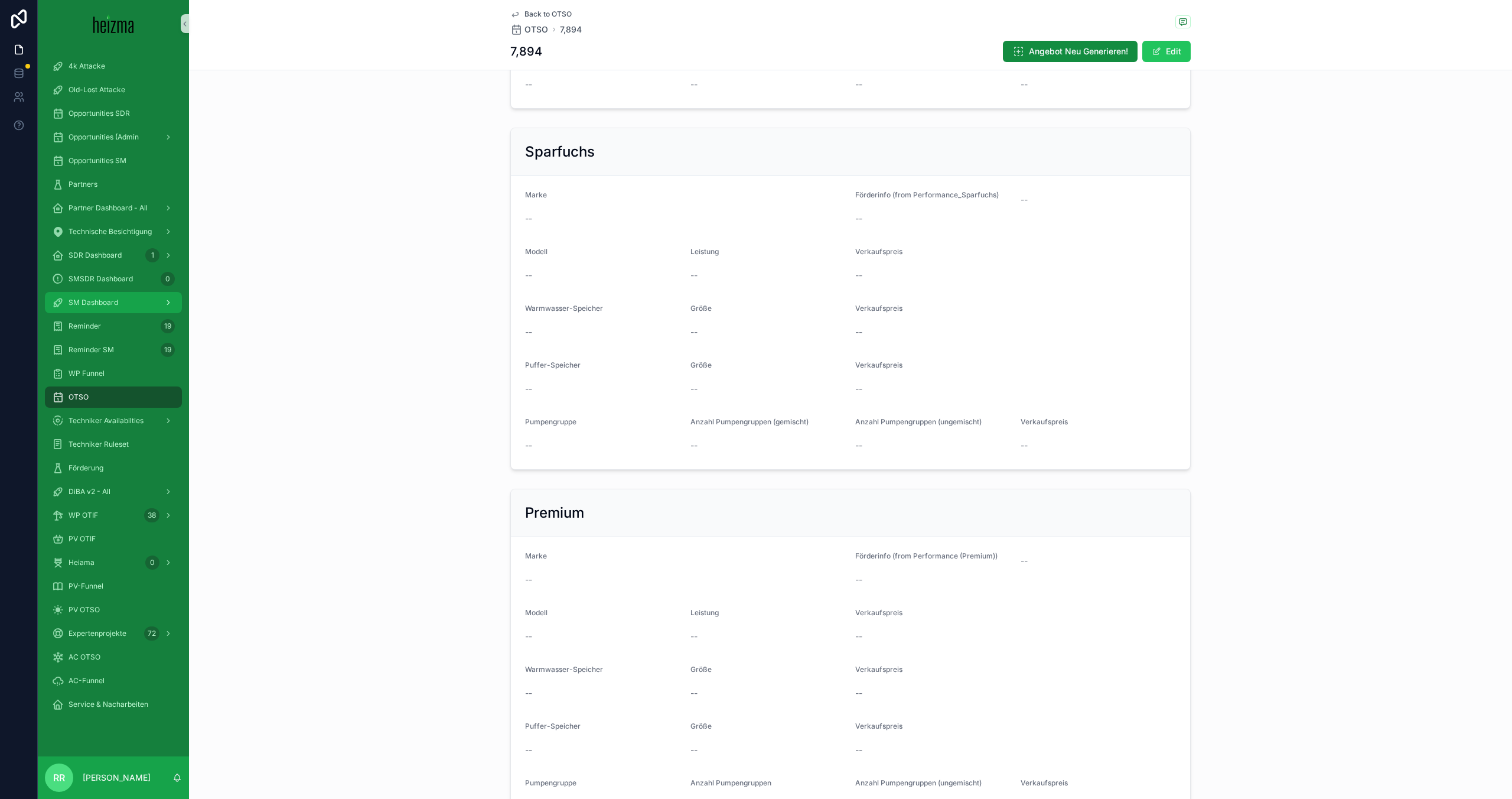
scroll to position [626, 0]
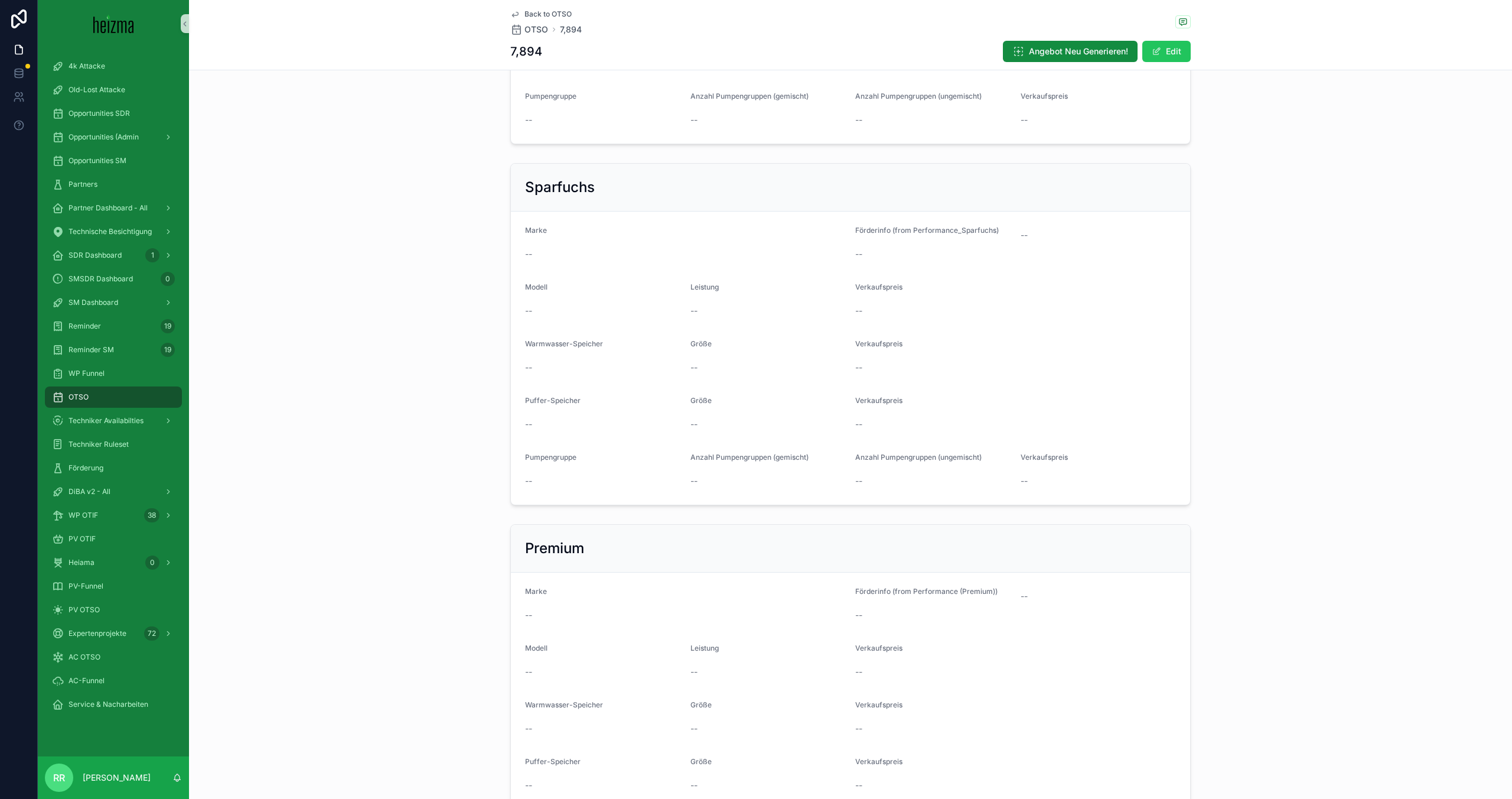
click at [127, 404] on div "OTSO" at bounding box center [113, 396] width 123 height 19
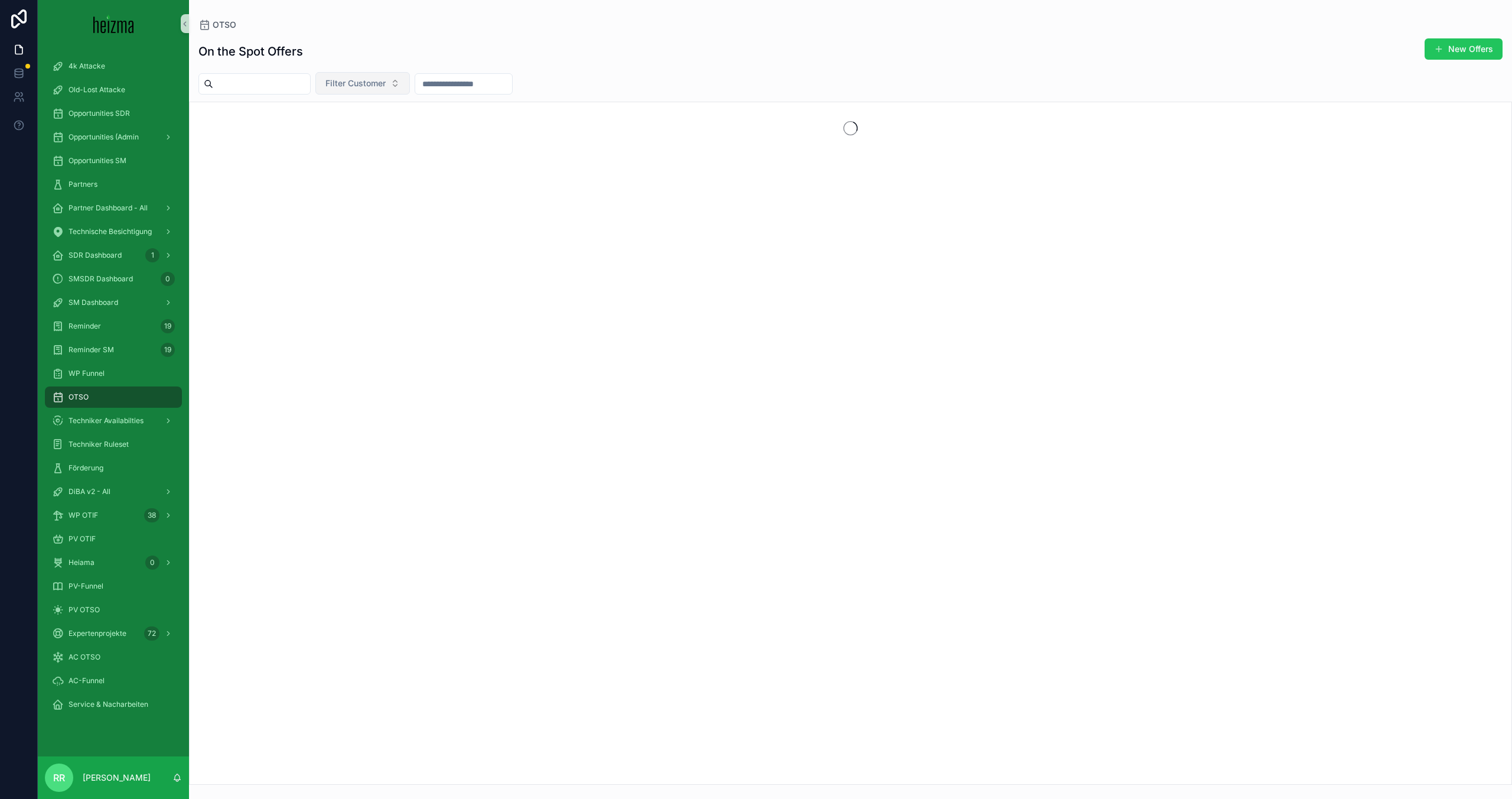
click at [387, 90] on button "Filter Customer" at bounding box center [363, 82] width 95 height 22
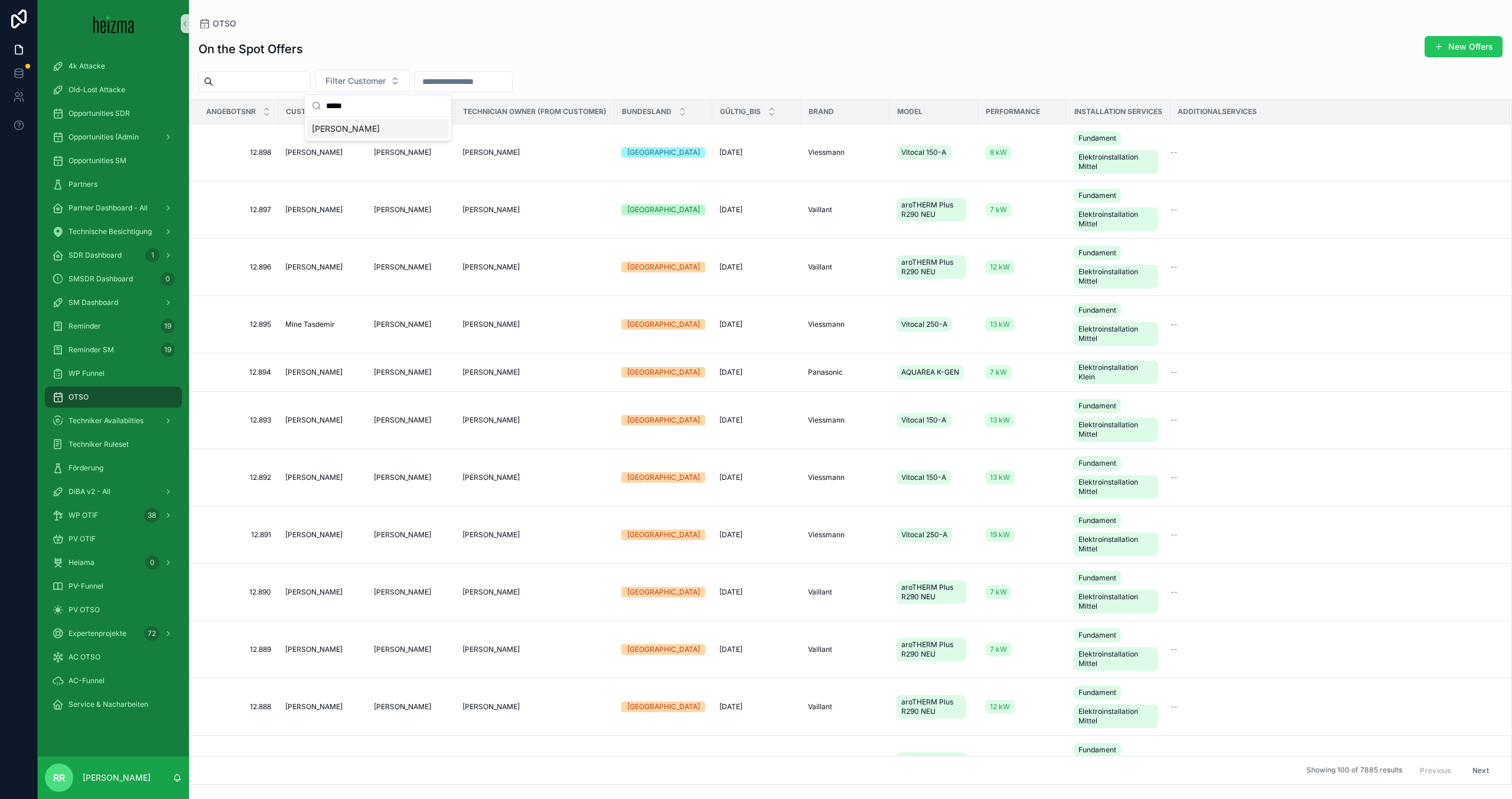
type input "*****"
click at [376, 127] on div "[PERSON_NAME]" at bounding box center [378, 128] width 142 height 19
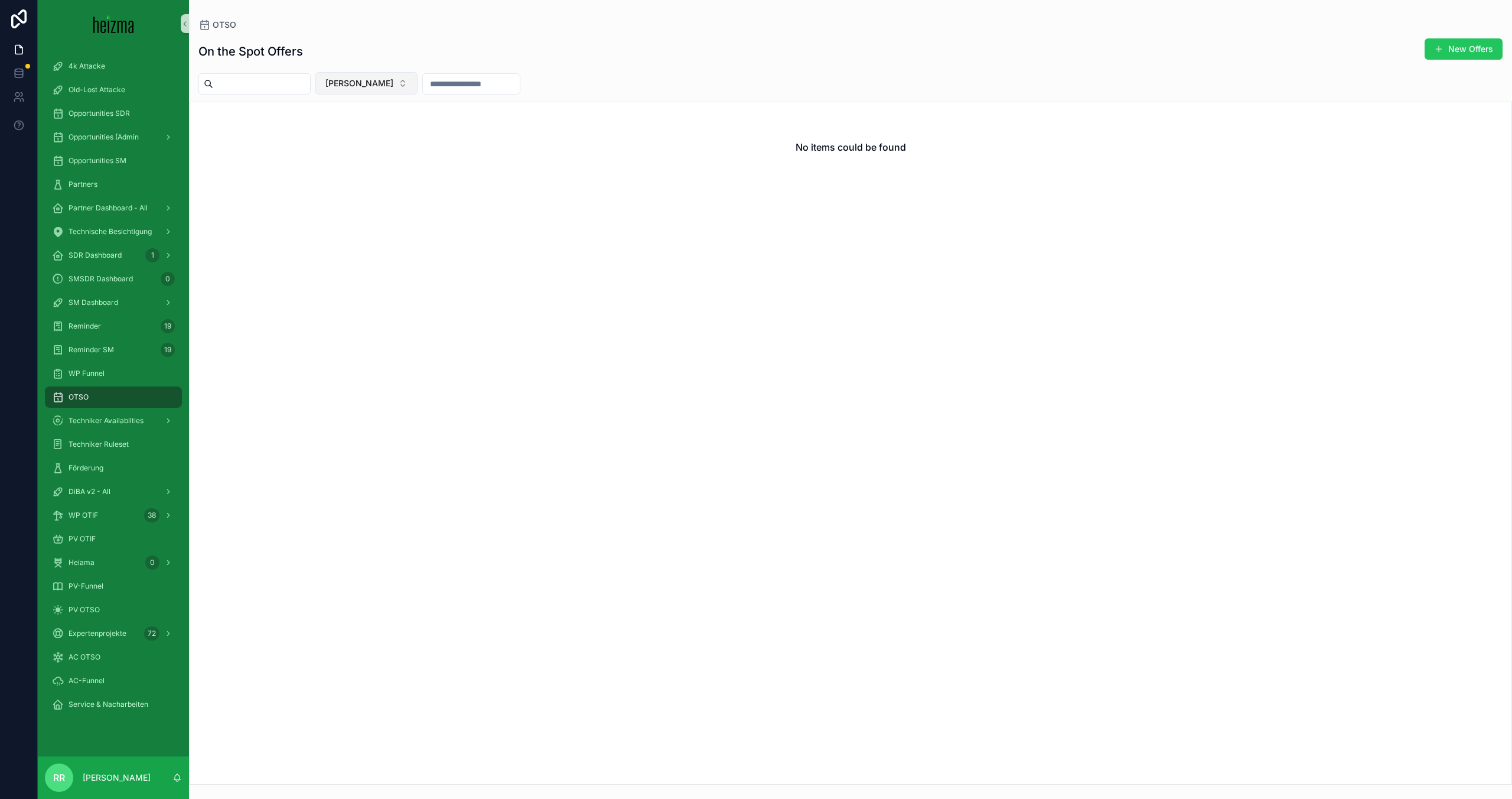
click at [364, 85] on span "[PERSON_NAME]" at bounding box center [359, 82] width 68 height 11
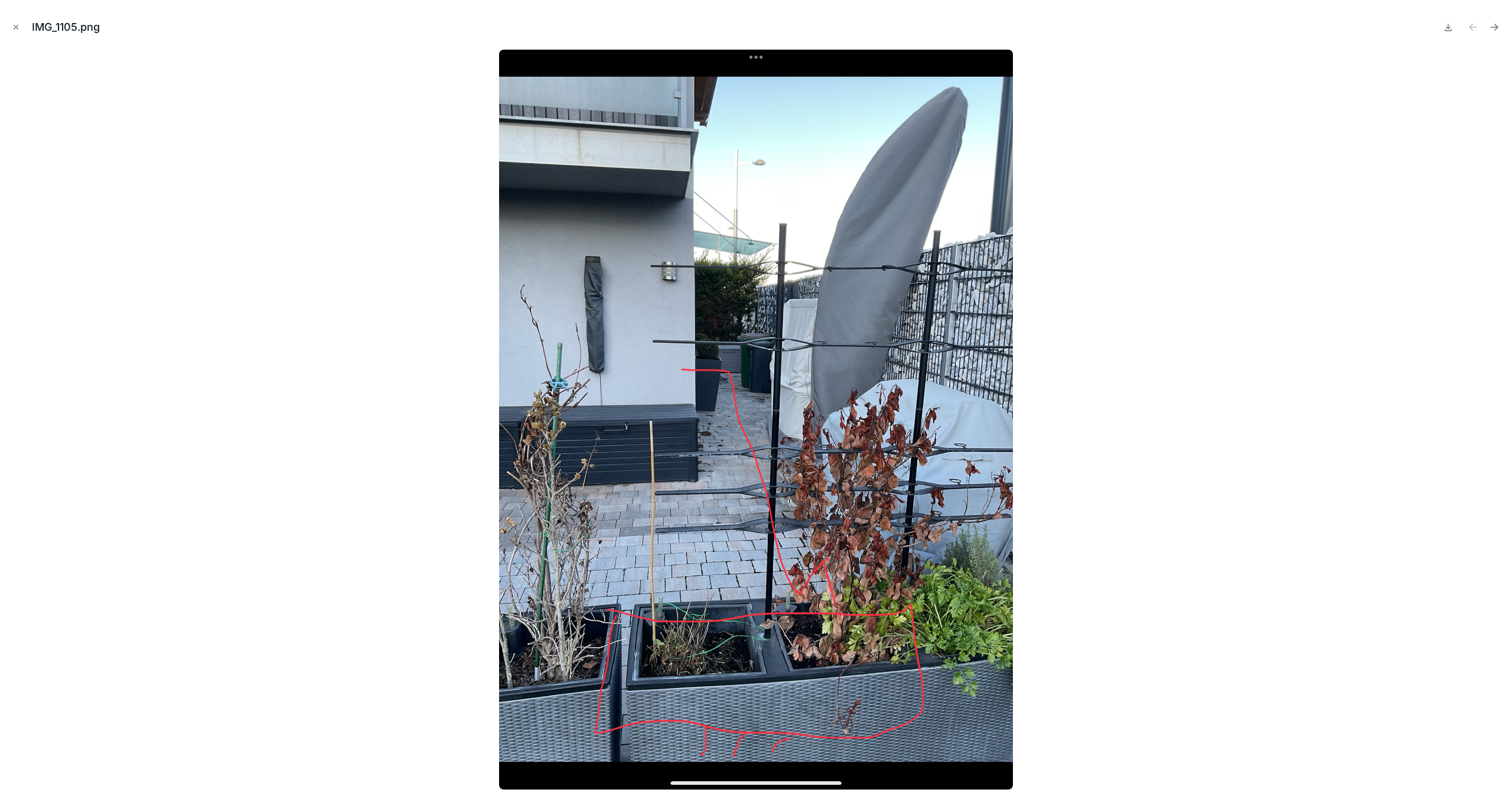
scroll to position [1208, 0]
click at [14, 29] on icon "Close modal" at bounding box center [15, 27] width 8 height 8
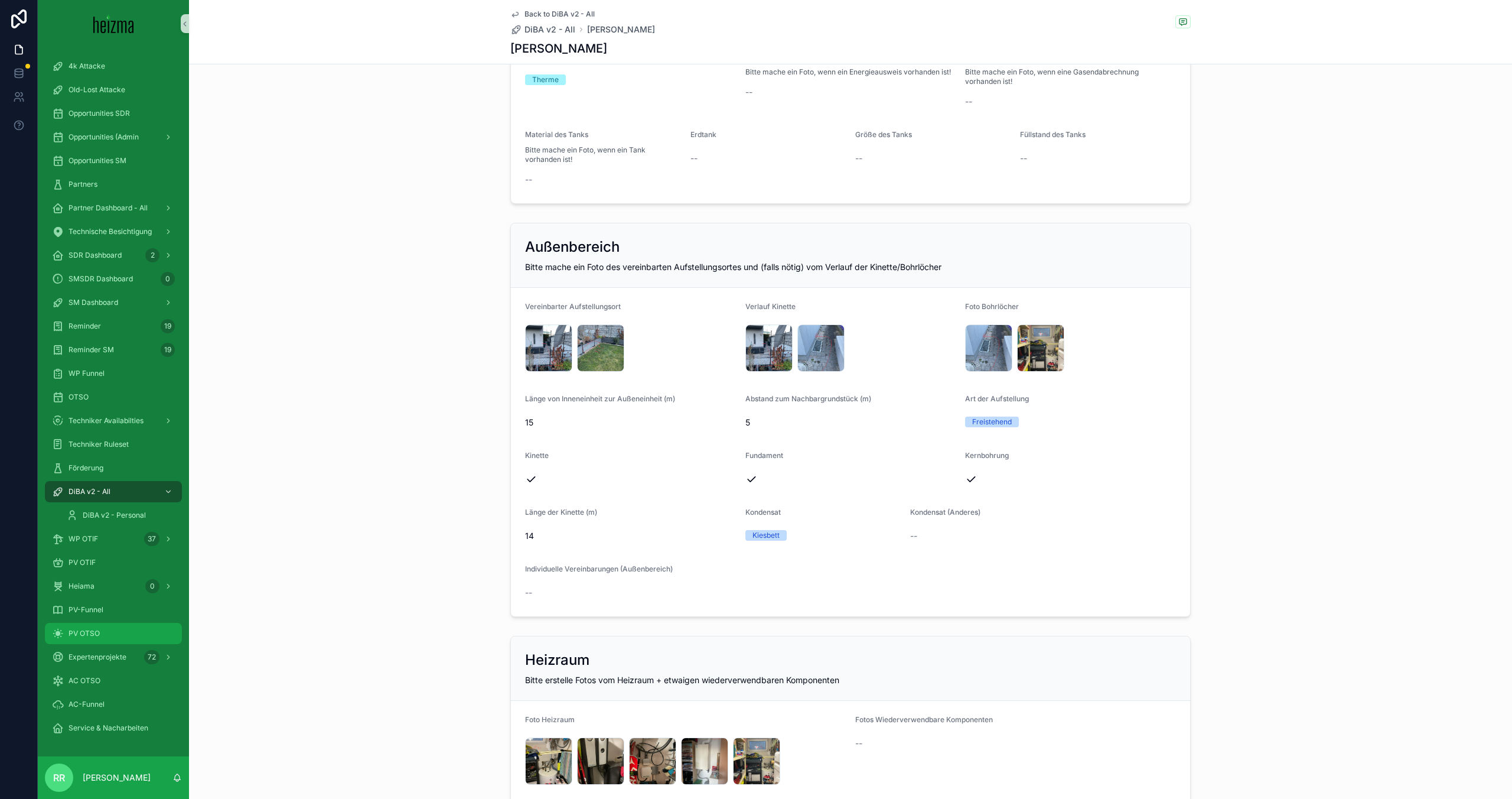
click at [115, 625] on div "PV OTSO" at bounding box center [113, 633] width 123 height 19
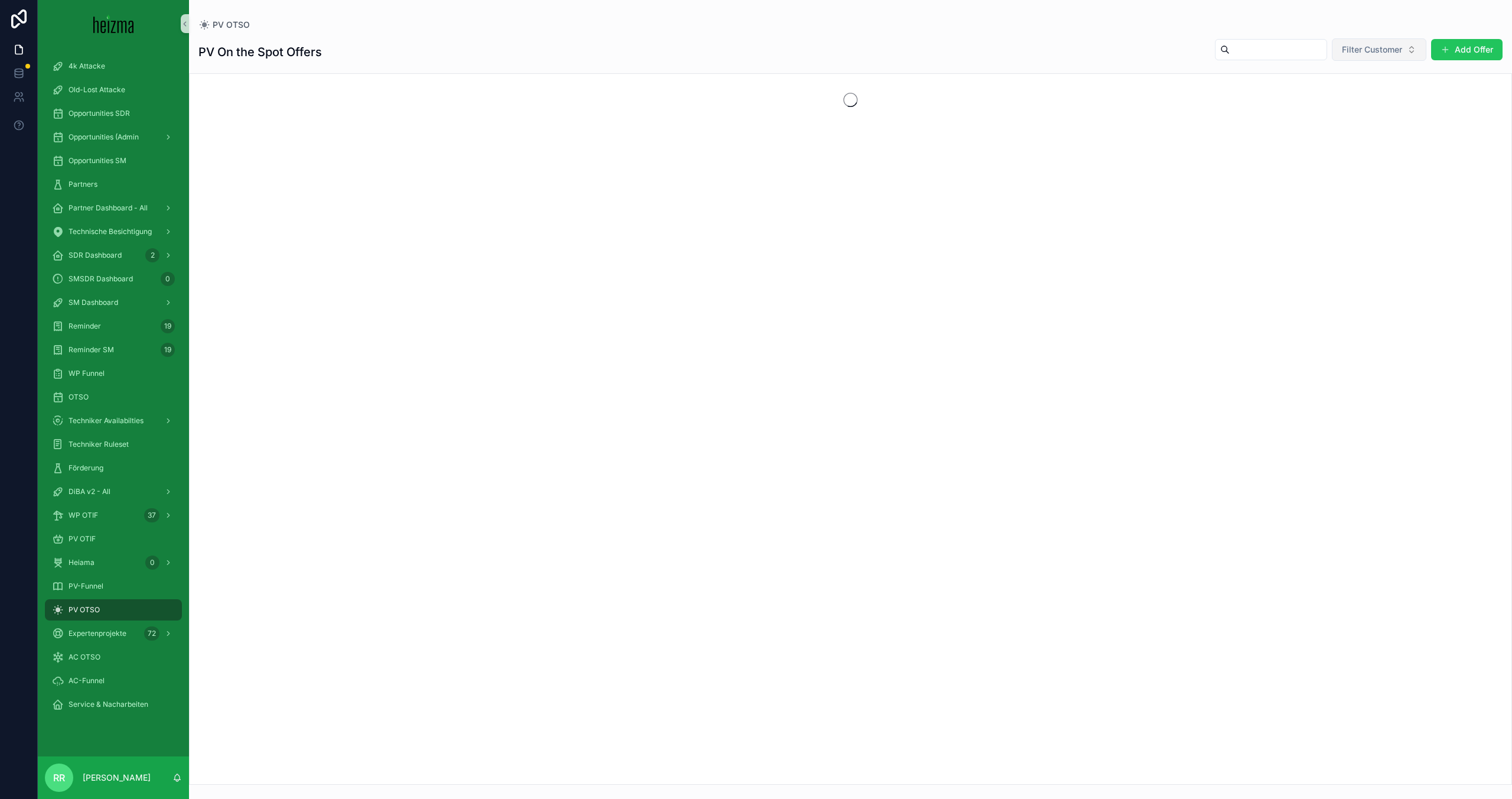
click at [1339, 52] on button "Filter Customer" at bounding box center [1379, 49] width 95 height 22
click at [1053, 40] on div "PV On the Spot Offers Filter Customer Add Offer" at bounding box center [851, 52] width 1304 height 28
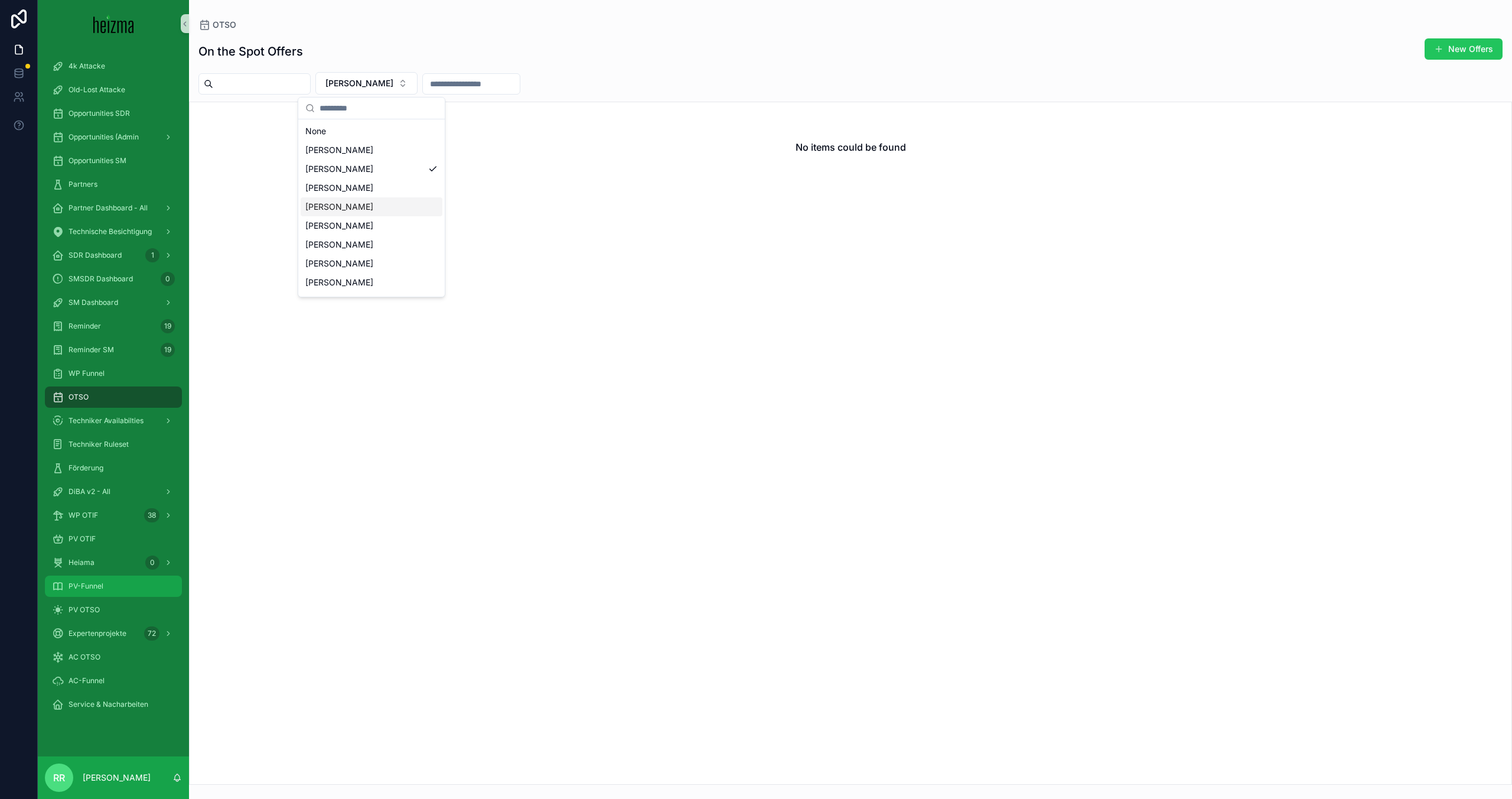
click at [105, 595] on div "PV-Funnel" at bounding box center [113, 586] width 123 height 19
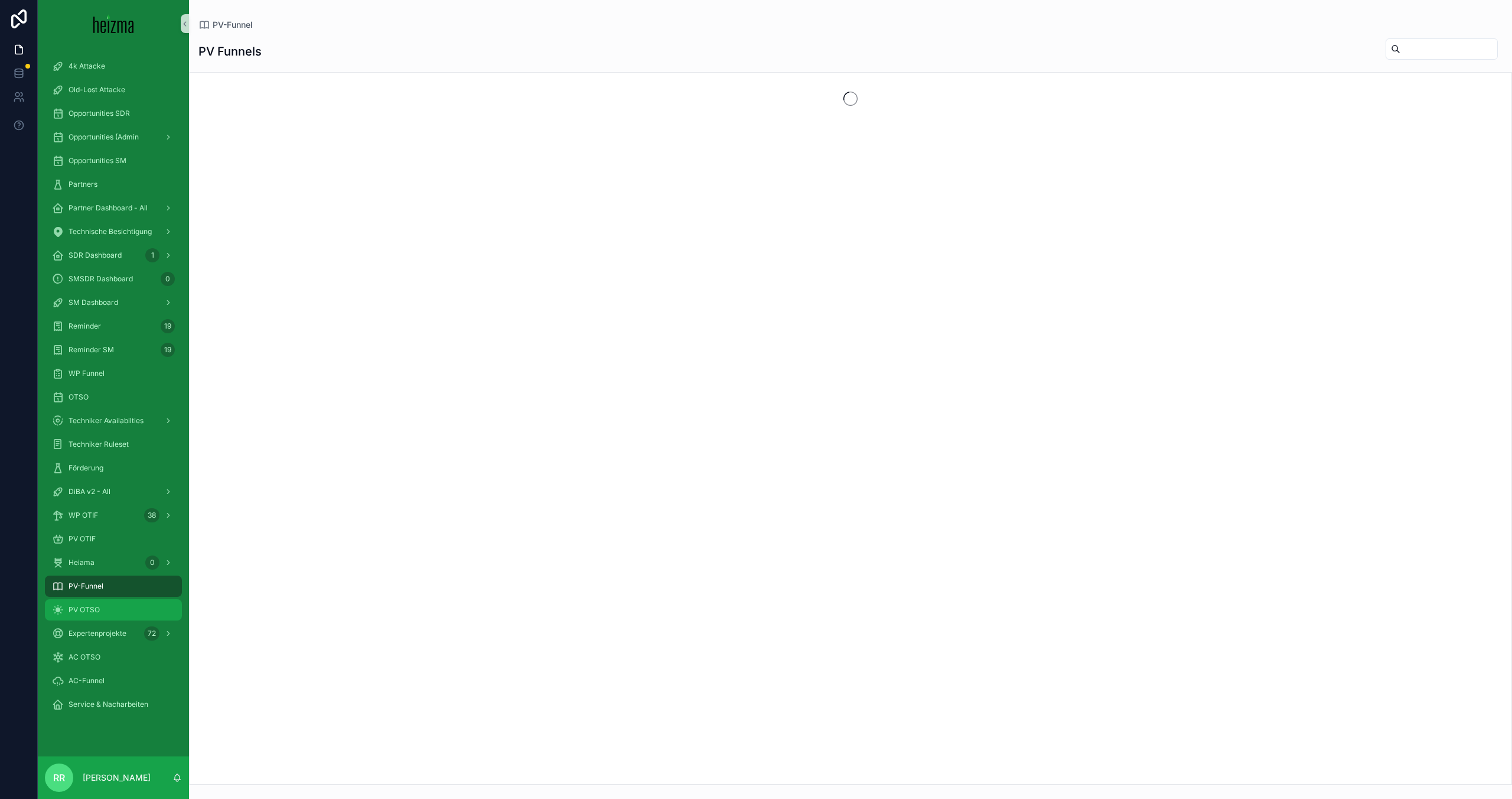
click at [121, 621] on div "4k Attacke Old-Lost Attacke Opportunities SDR Opportunities (Admin Opportunitie…" at bounding box center [114, 385] width 151 height 662
click at [127, 612] on div "PV OTSO" at bounding box center [113, 610] width 123 height 19
click at [1368, 40] on button "Filter Customer" at bounding box center [1379, 49] width 95 height 22
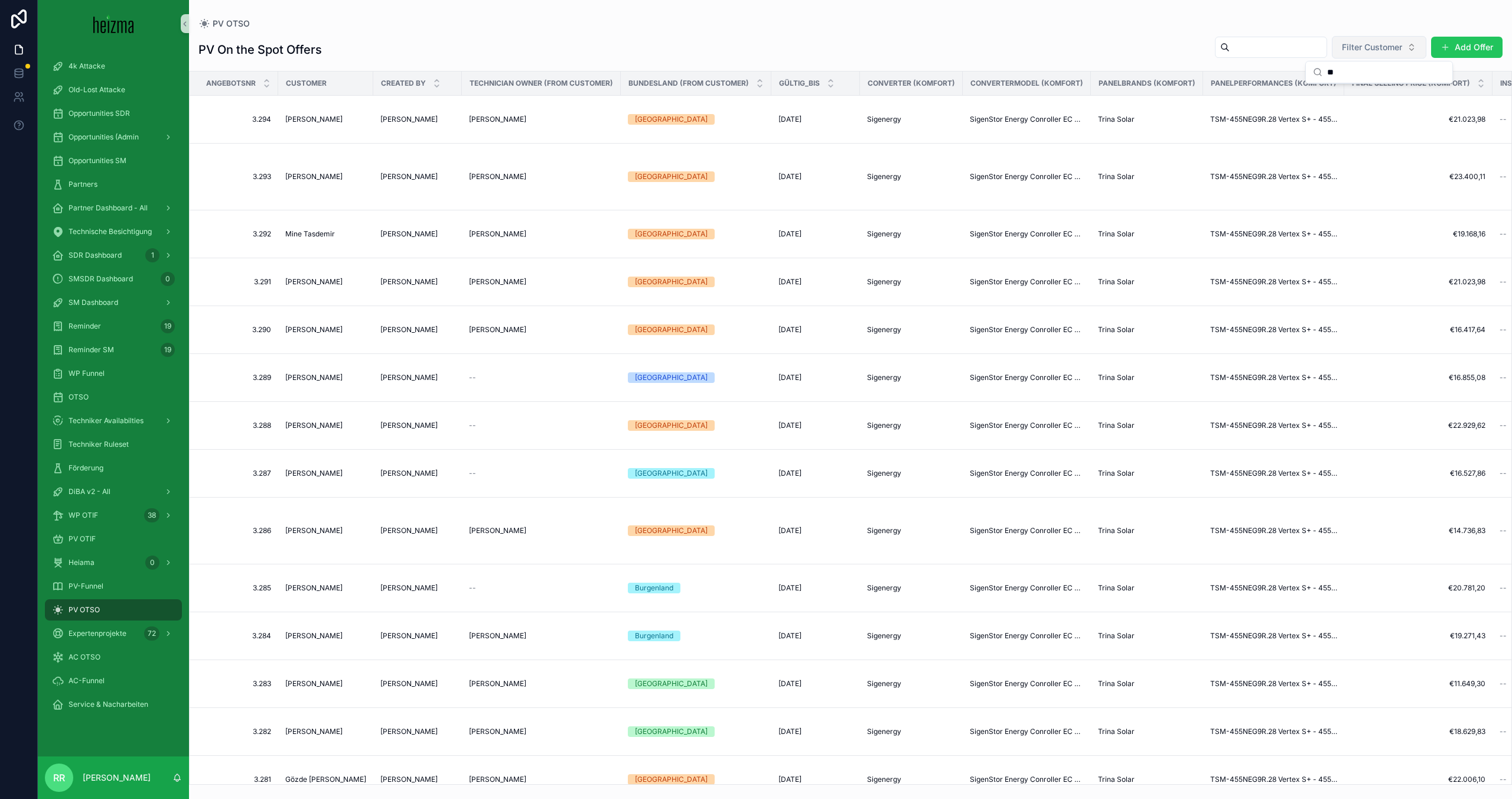
type input "*"
click at [1336, 74] on input "********" at bounding box center [1386, 72] width 118 height 21
paste input "*********"
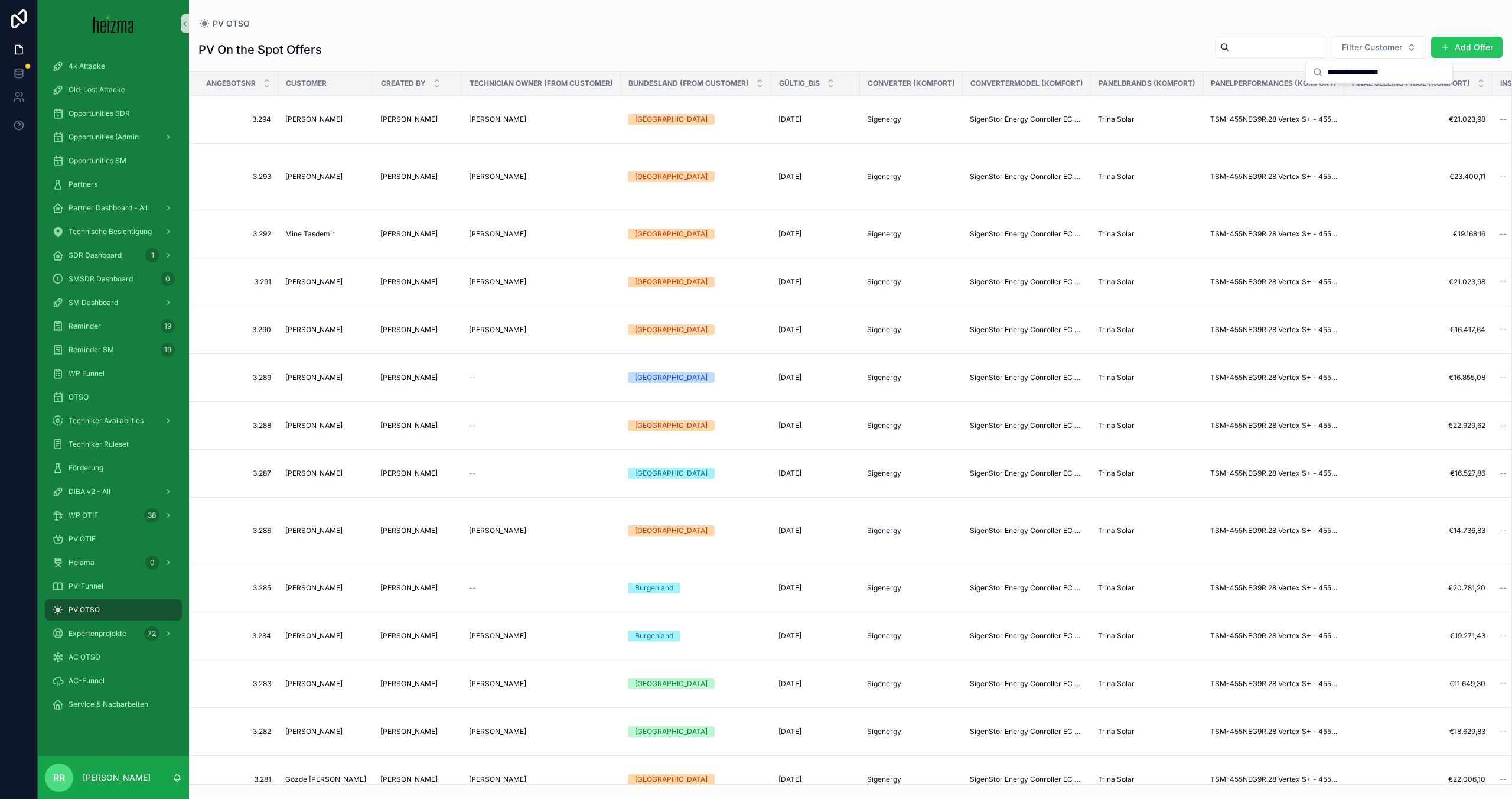
type input "**********"
click at [1257, 48] on input "scrollable content" at bounding box center [1278, 47] width 97 height 17
paste input "**********"
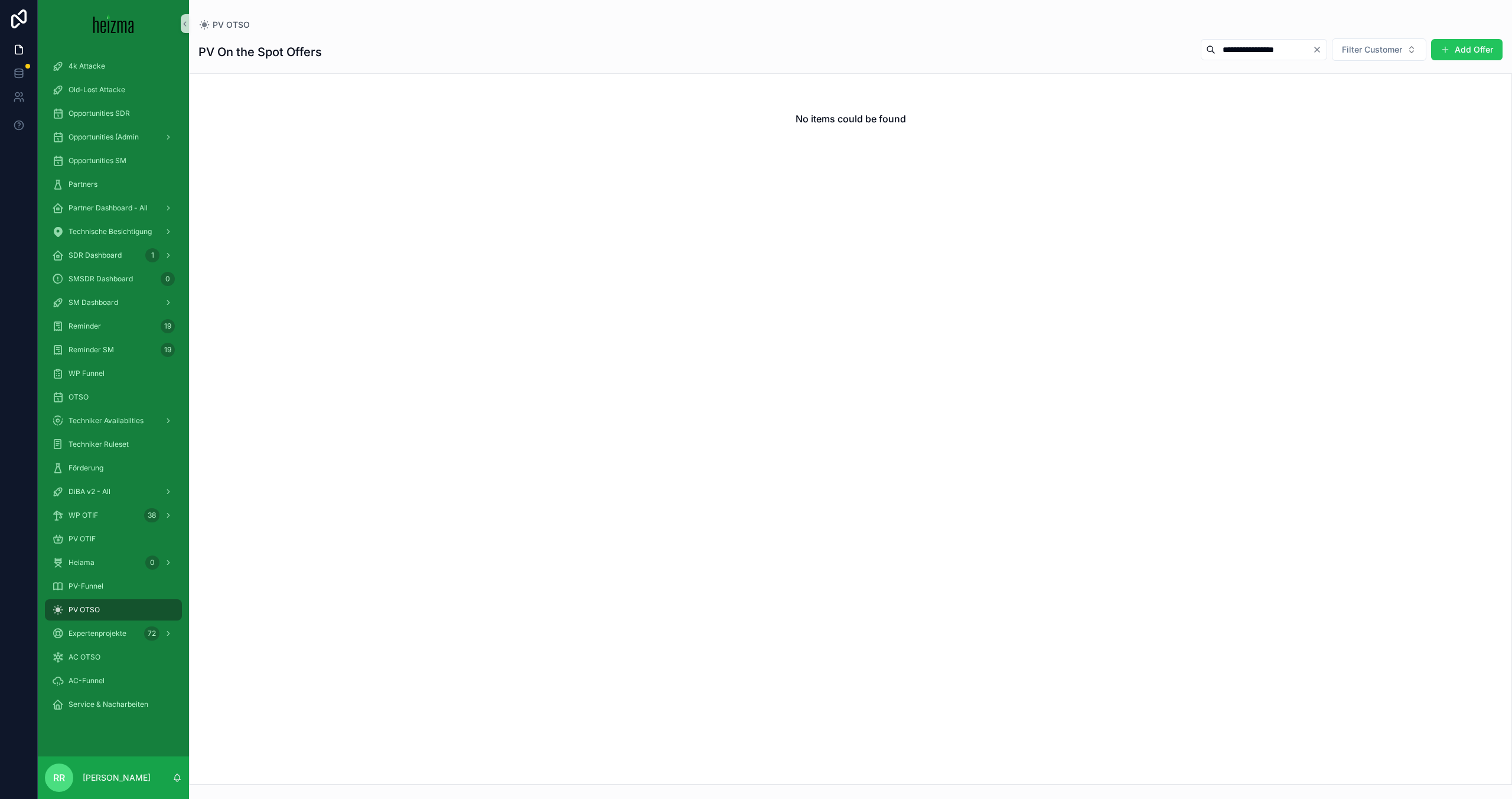
click at [1265, 50] on input "**********" at bounding box center [1264, 50] width 97 height 17
click at [1261, 50] on input "**********" at bounding box center [1264, 50] width 97 height 17
type input "**********"
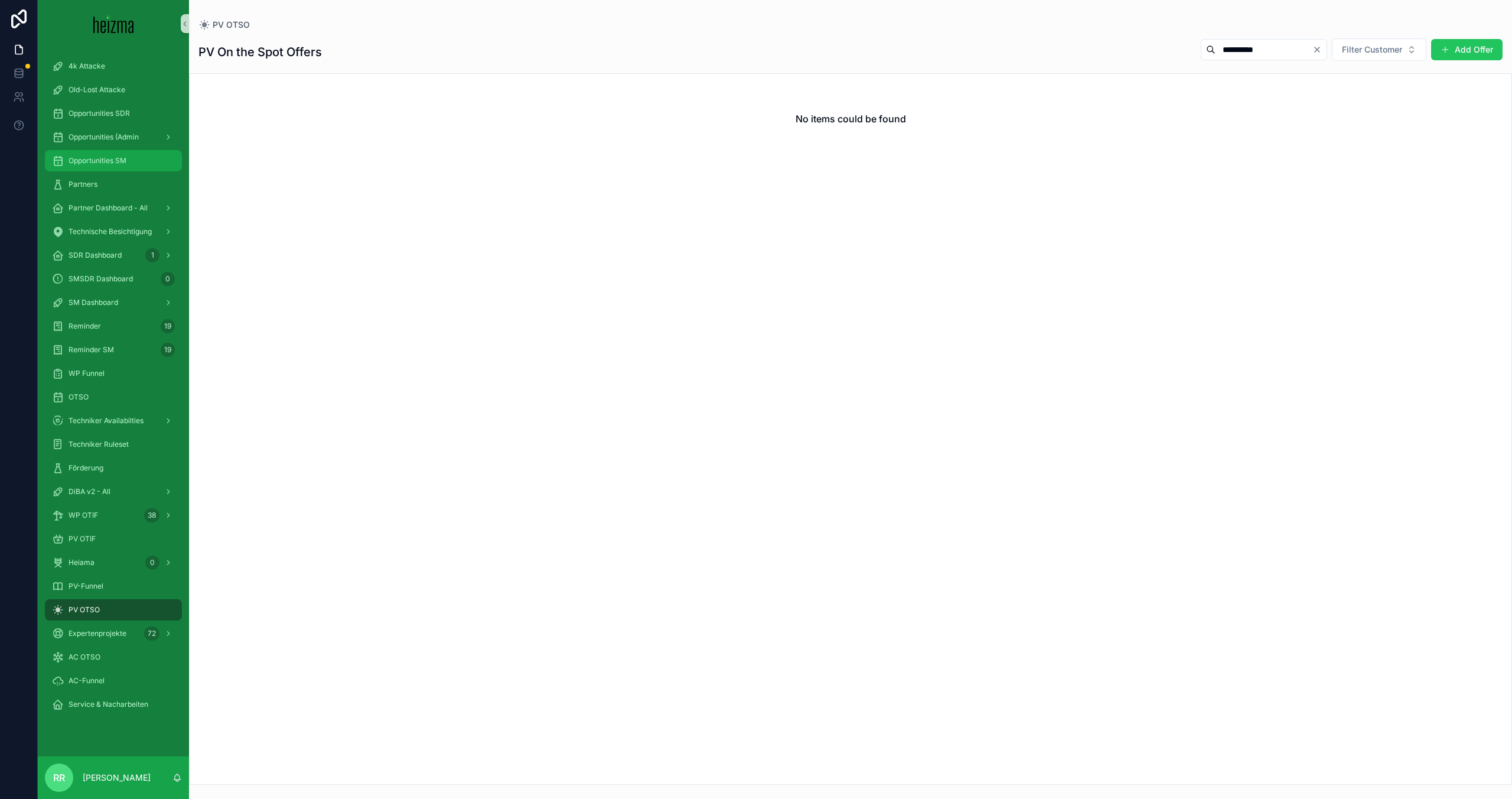
click at [123, 154] on div "Opportunities SM" at bounding box center [113, 160] width 123 height 19
